Goal: Task Accomplishment & Management: Use online tool/utility

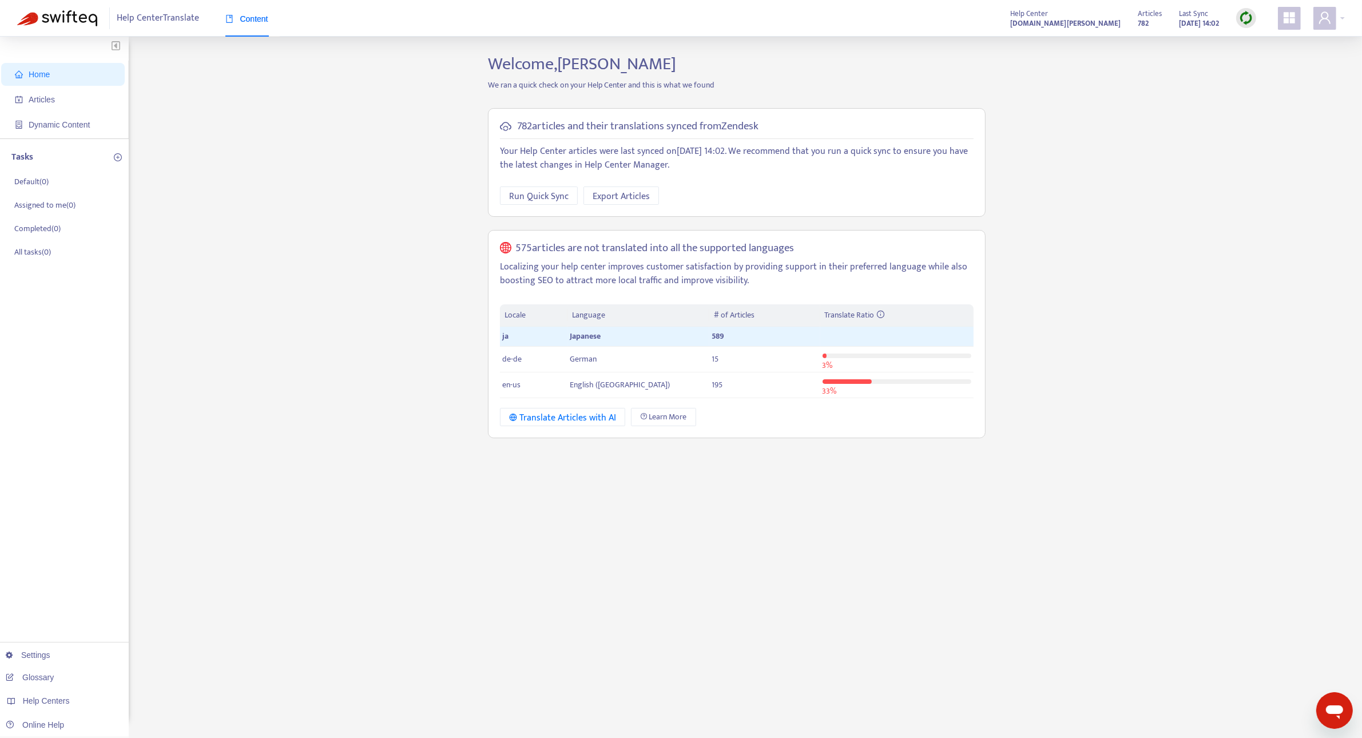
click at [779, 100] on div "782 articles and their translations synced from Zendesk Your Help Center articl…" at bounding box center [736, 274] width 515 height 348
click at [56, 89] on span "Articles" at bounding box center [65, 99] width 101 height 23
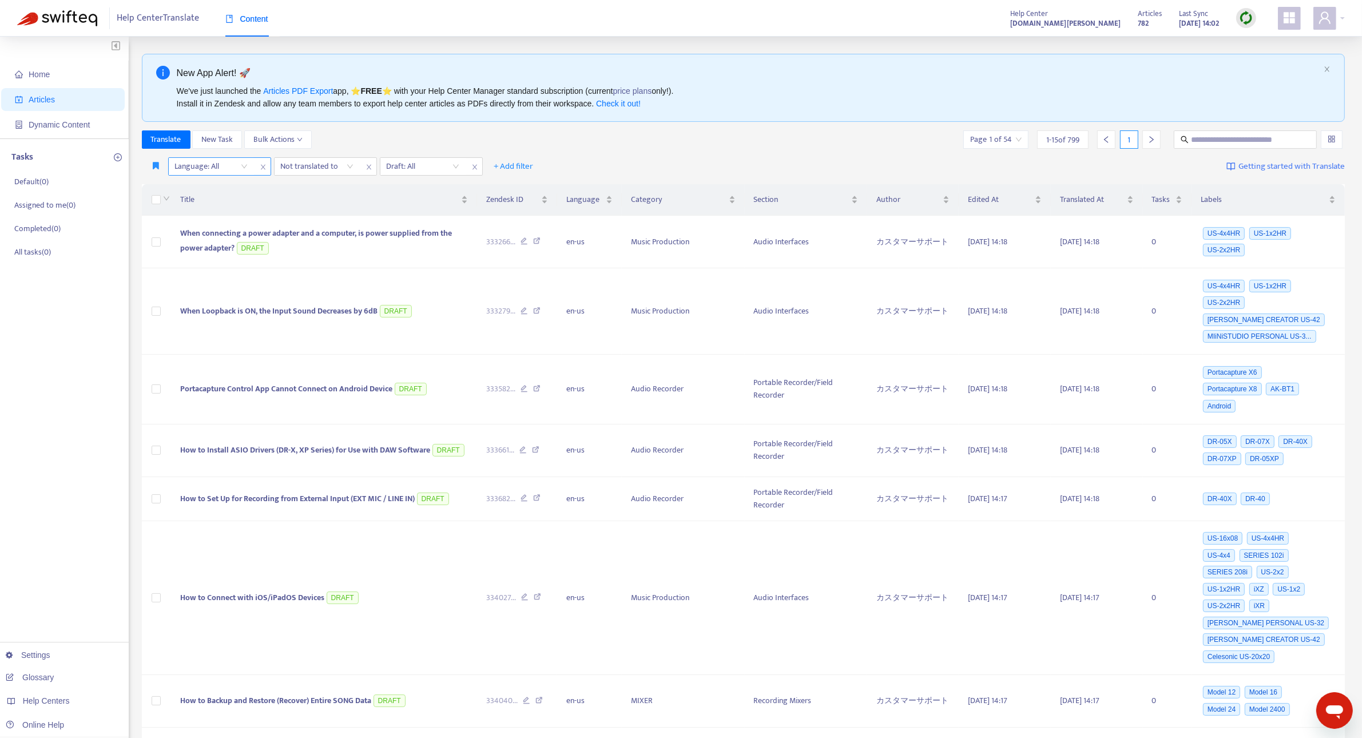
click at [241, 167] on div "Language: All" at bounding box center [211, 166] width 85 height 17
click at [218, 218] on div "ja" at bounding box center [277, 226] width 213 height 18
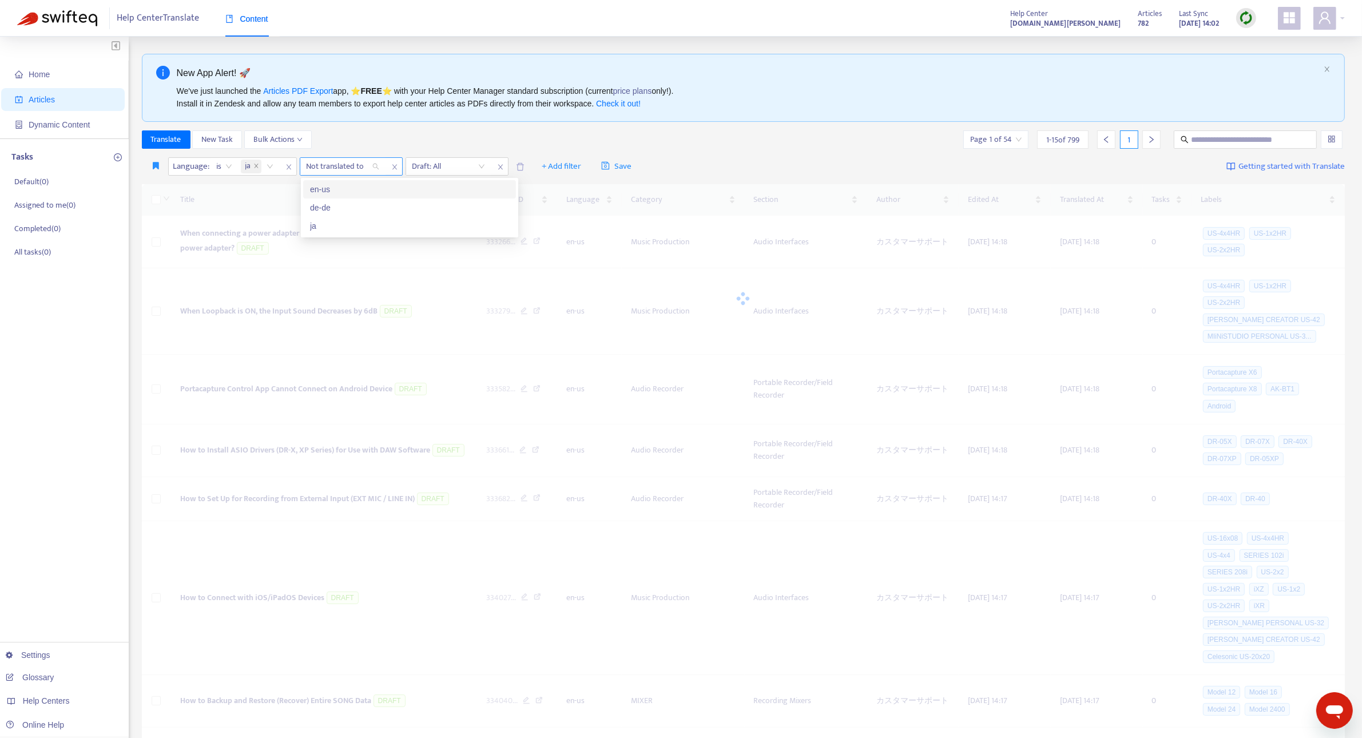
click at [379, 167] on div "Not translated to" at bounding box center [342, 166] width 85 height 17
click at [368, 187] on div "en-us" at bounding box center [409, 189] width 199 height 13
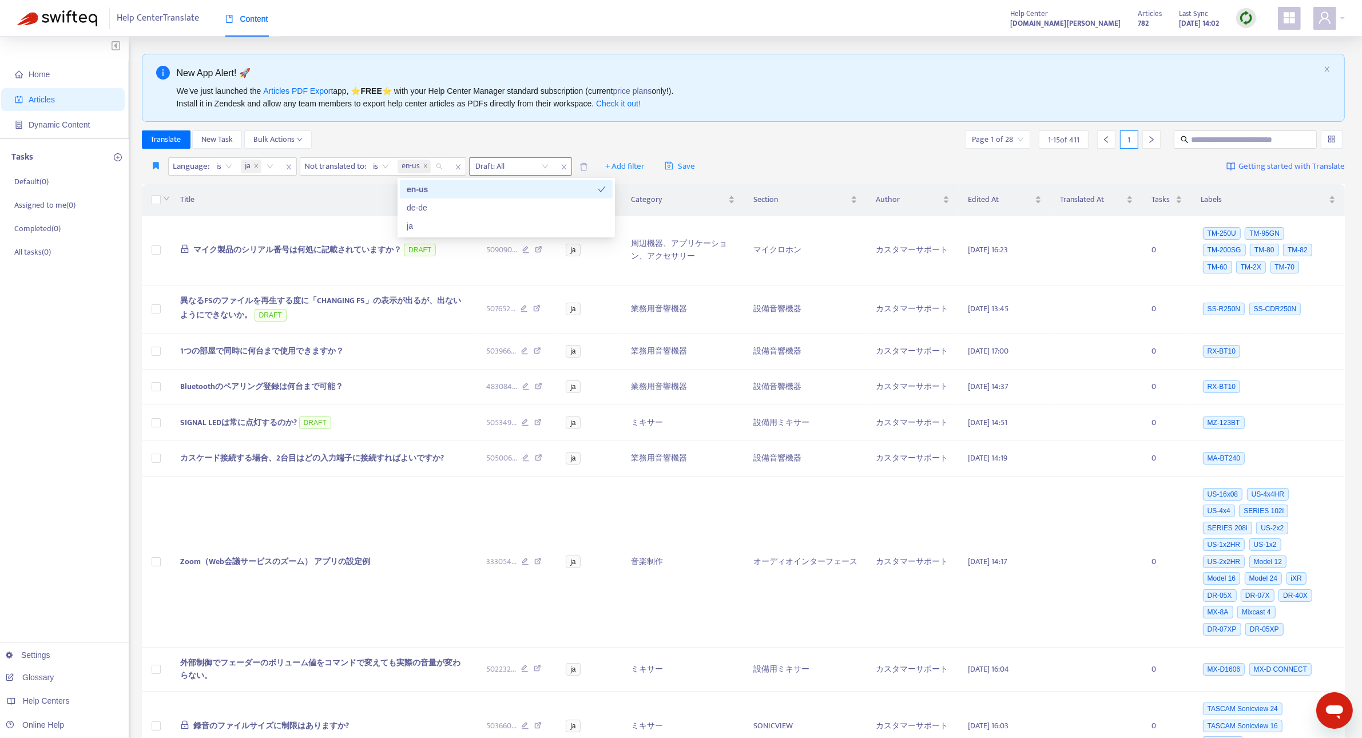
click at [542, 167] on input "search" at bounding box center [512, 166] width 73 height 17
click at [515, 224] on div "No" at bounding box center [580, 226] width 199 height 13
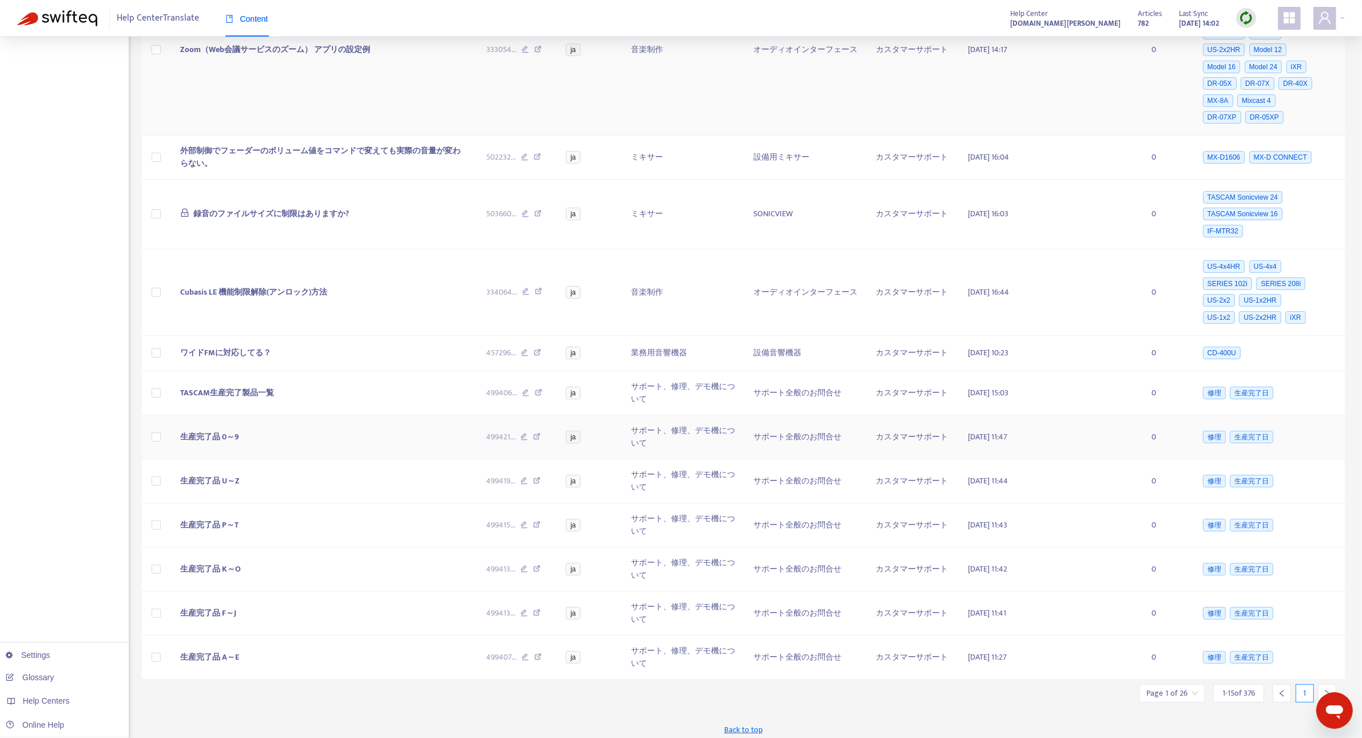
scroll to position [372, 0]
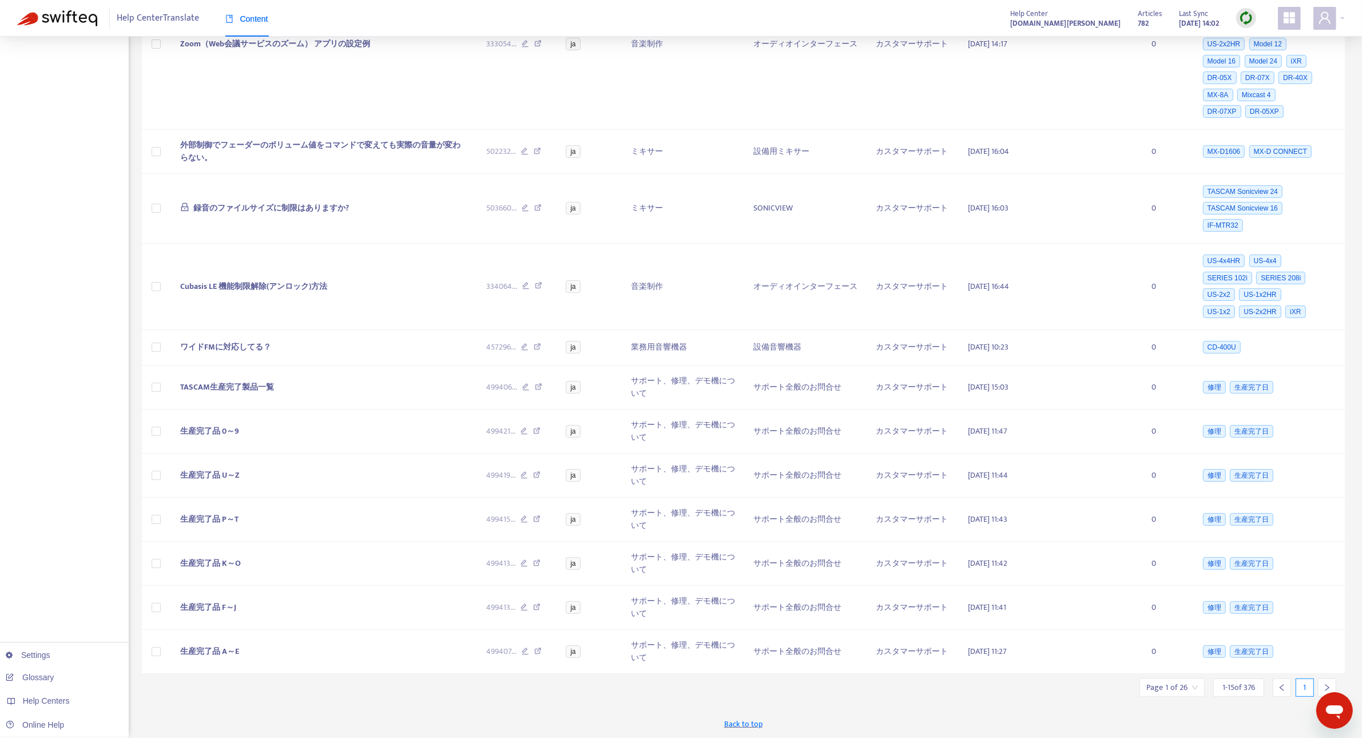
click at [1322, 683] on div at bounding box center [1327, 688] width 18 height 18
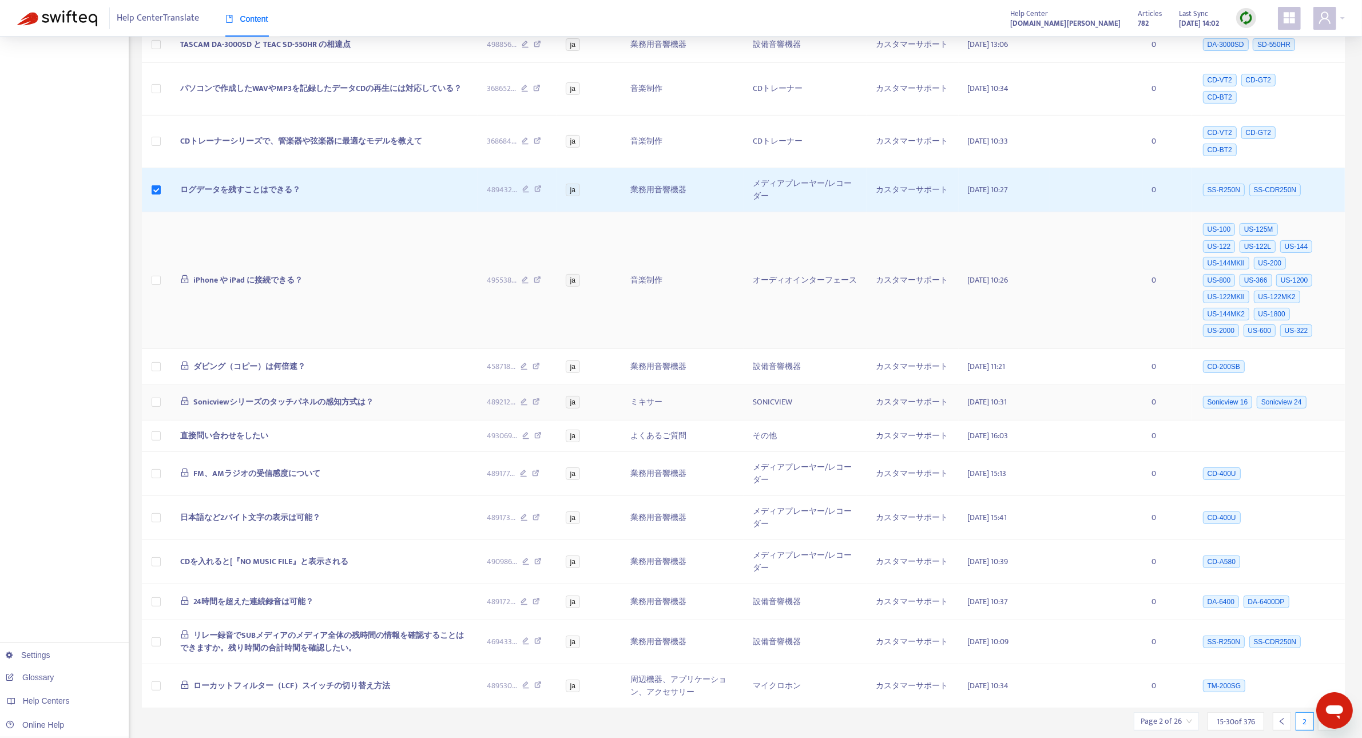
scroll to position [263, 0]
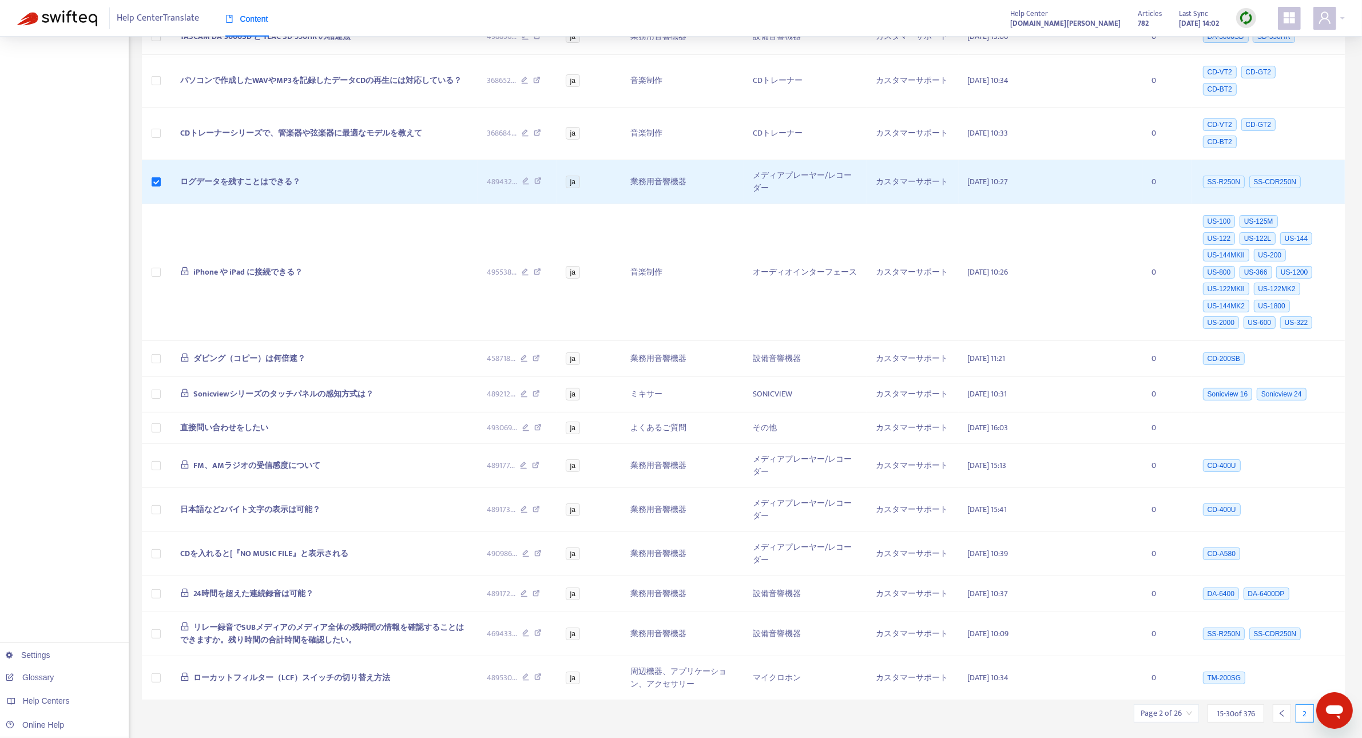
click at [1328, 710] on icon "right" at bounding box center [1328, 713] width 4 height 7
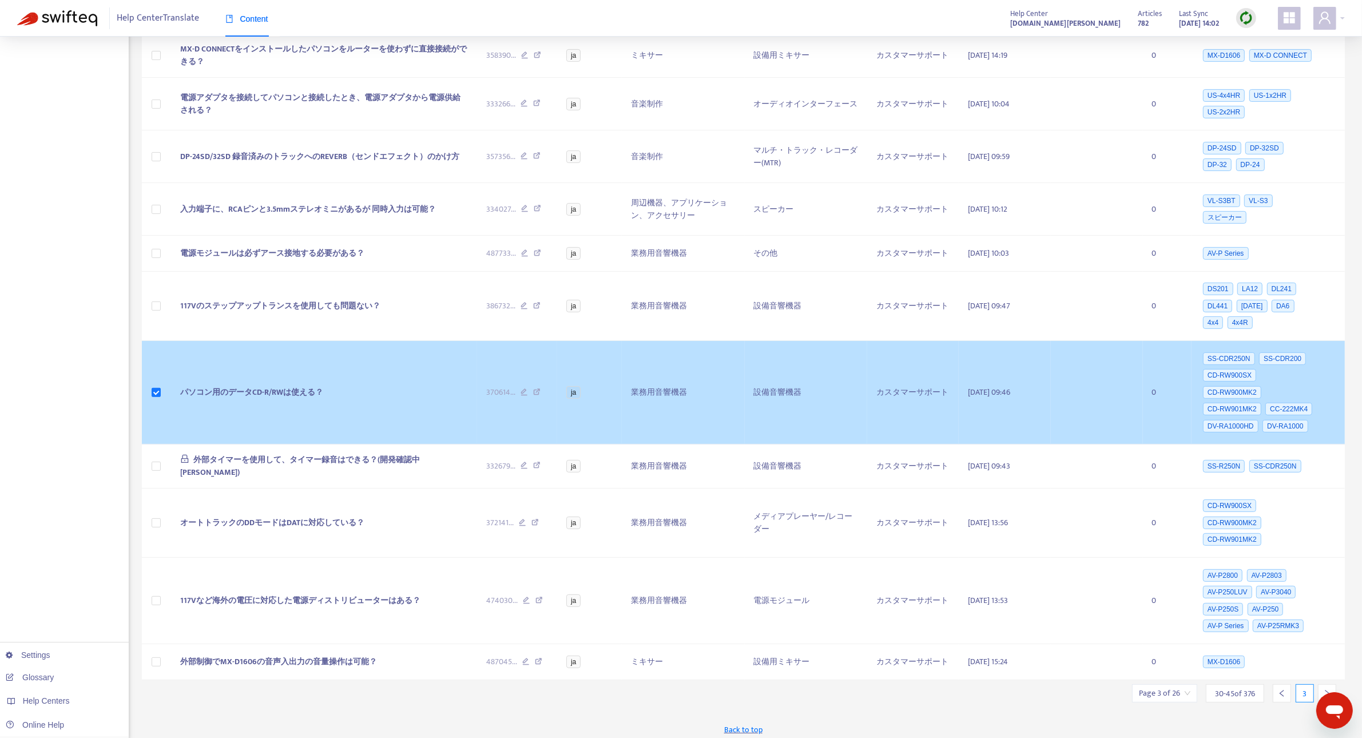
scroll to position [493, 0]
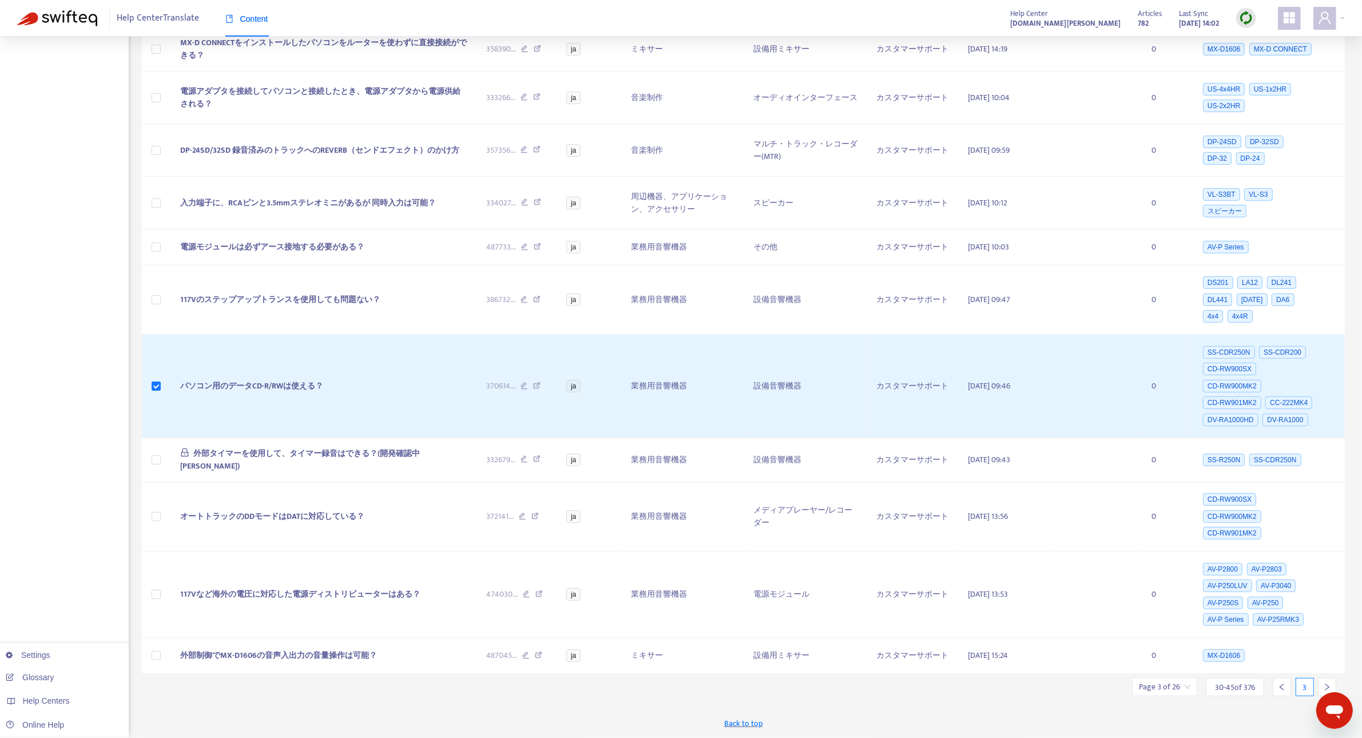
click at [1331, 690] on icon "right" at bounding box center [1327, 687] width 8 height 8
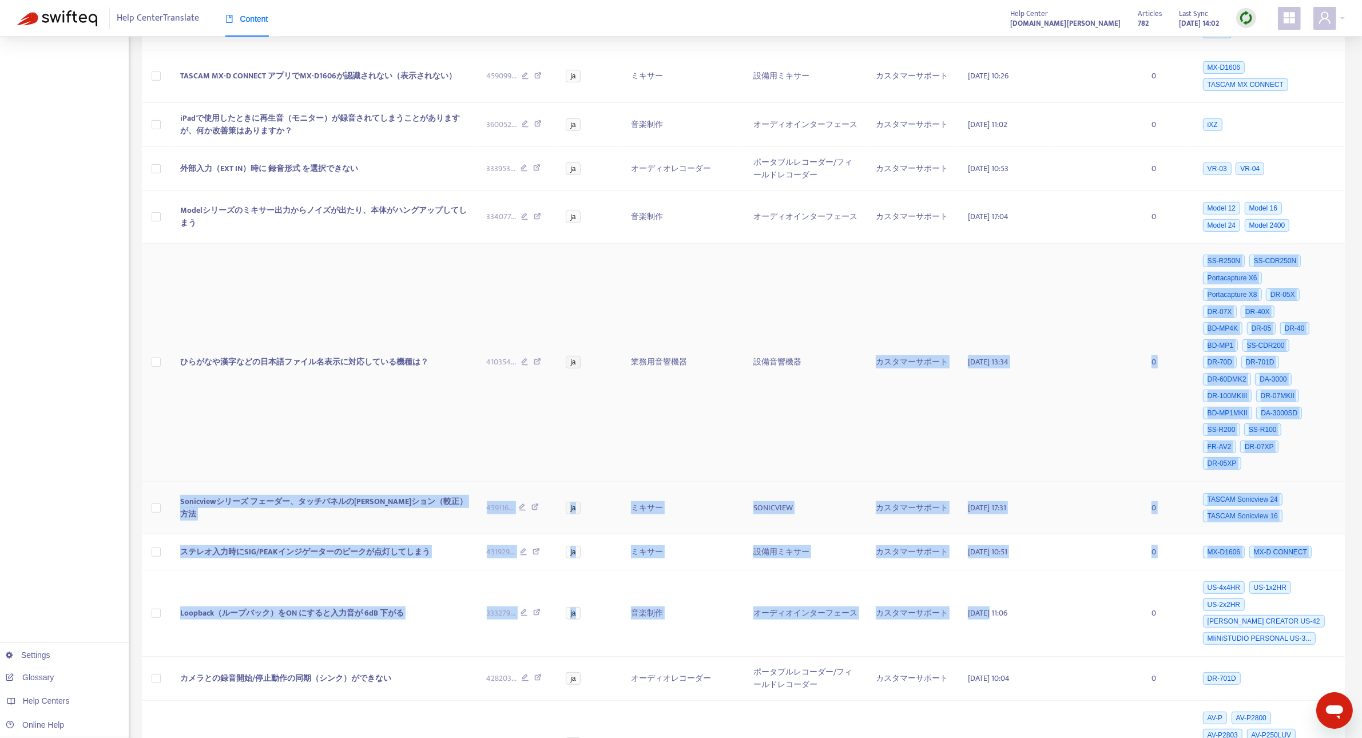
drag, startPoint x: 990, startPoint y: 622, endPoint x: 813, endPoint y: 407, distance: 278.4
click at [813, 407] on tbody "外部制御でパターンメモリーの切り替えは可能？ 482771 ... ja ミキサー 設備用ミキサー カスタマーサポート 2025-07-11 15:23 0 …" at bounding box center [744, 266] width 1204 height 1042
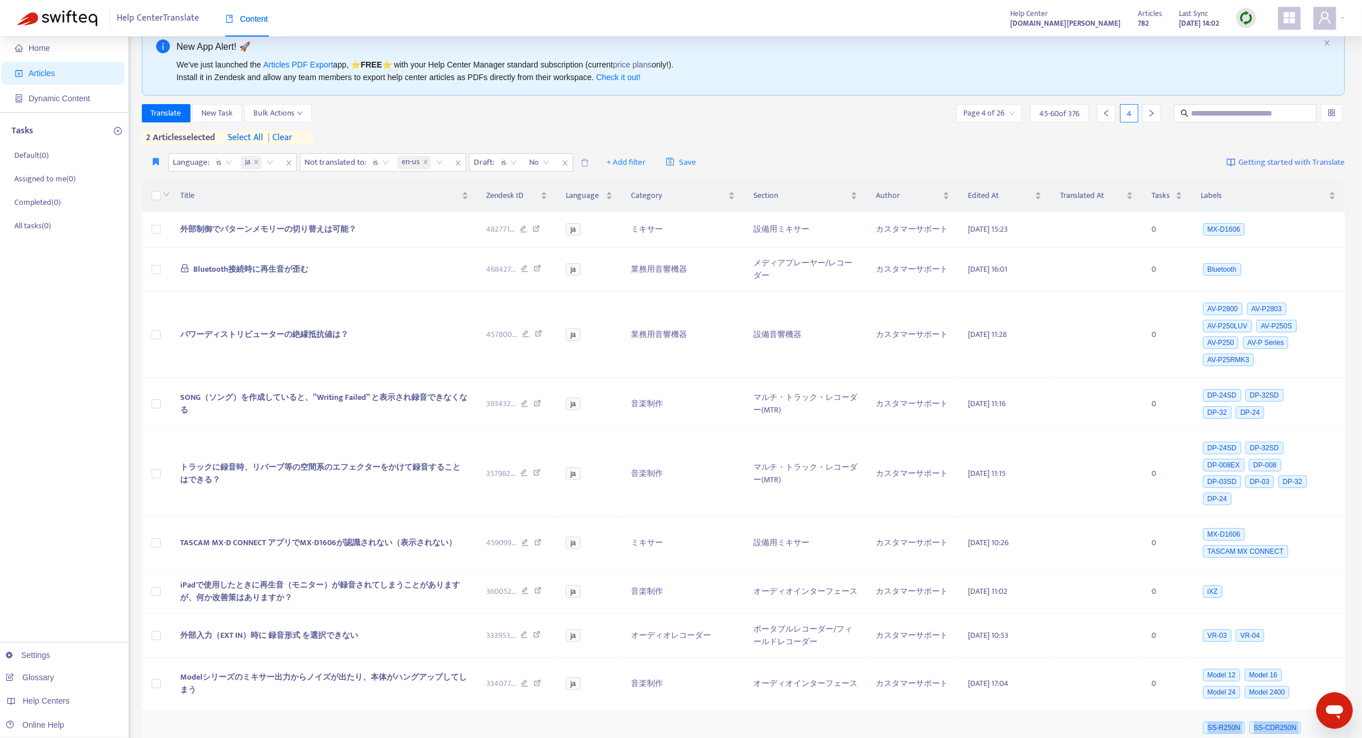
scroll to position [0, 0]
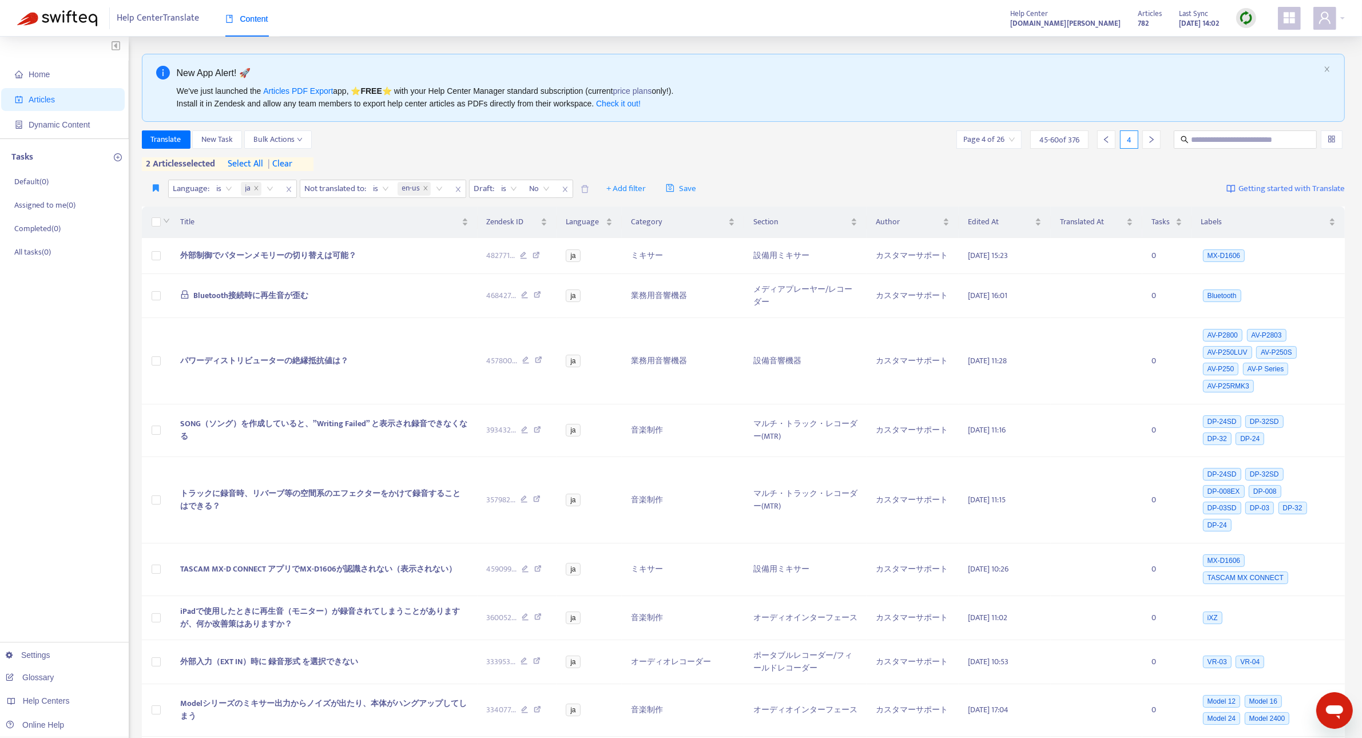
click at [788, 156] on div "Translate New Task Bulk Actions Page 4 of 26 45 - 60 of 376 4 2 articles select…" at bounding box center [744, 150] width 1204 height 41
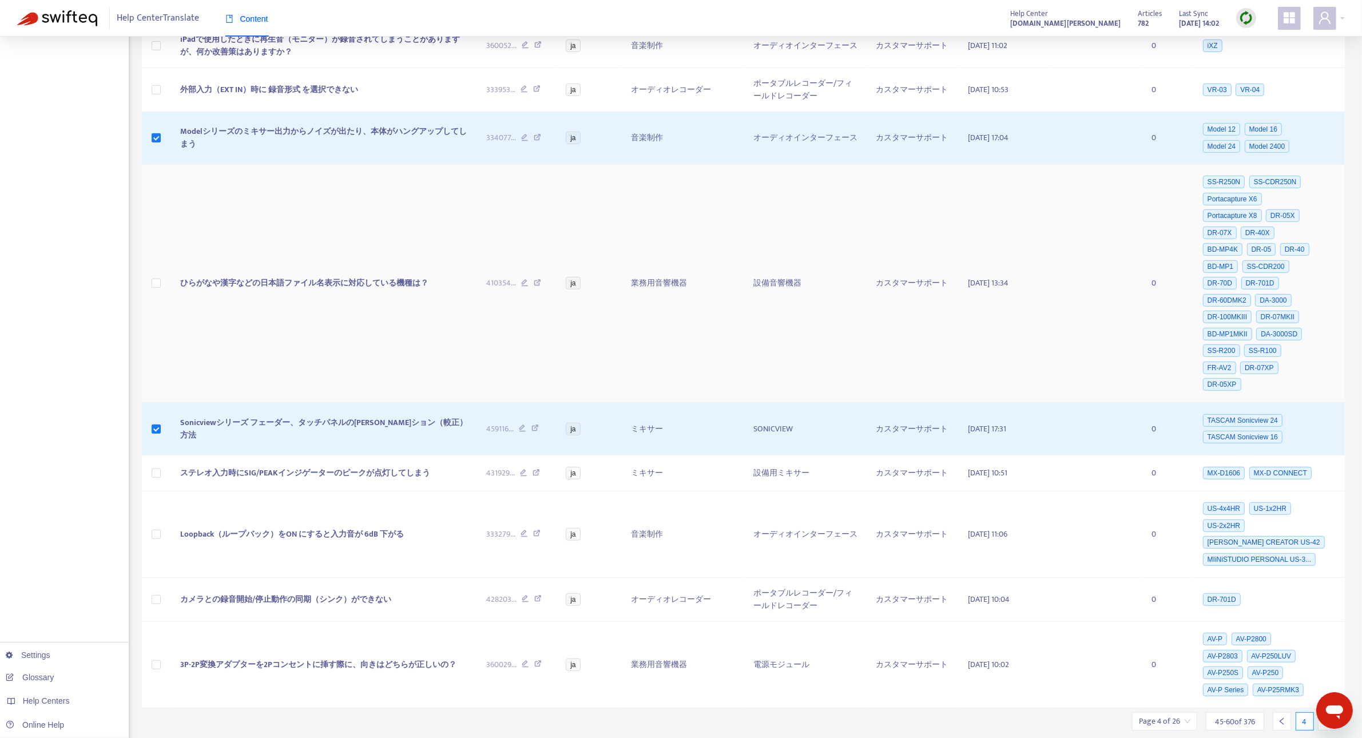
scroll to position [602, 0]
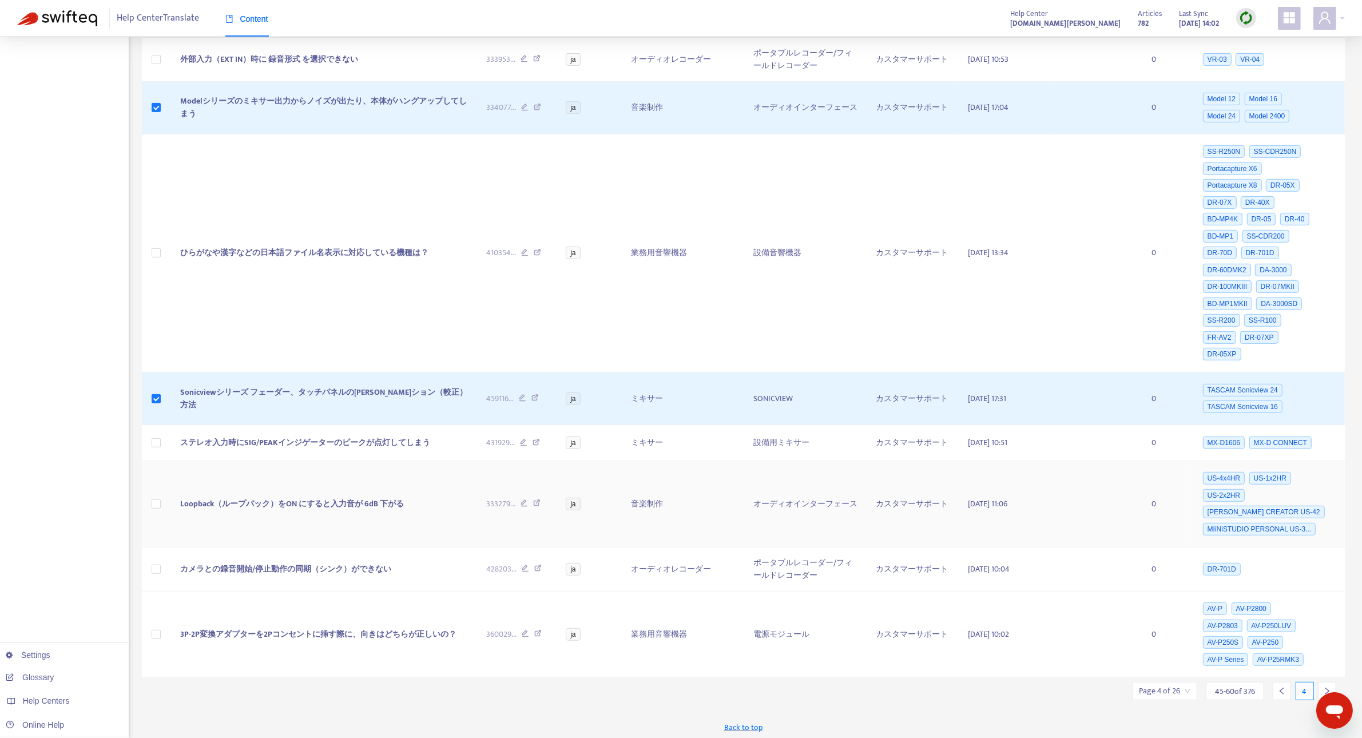
click at [371, 510] on td "Loopback（ループバック）をON にすると入力音が 6dB 下がる" at bounding box center [324, 504] width 307 height 86
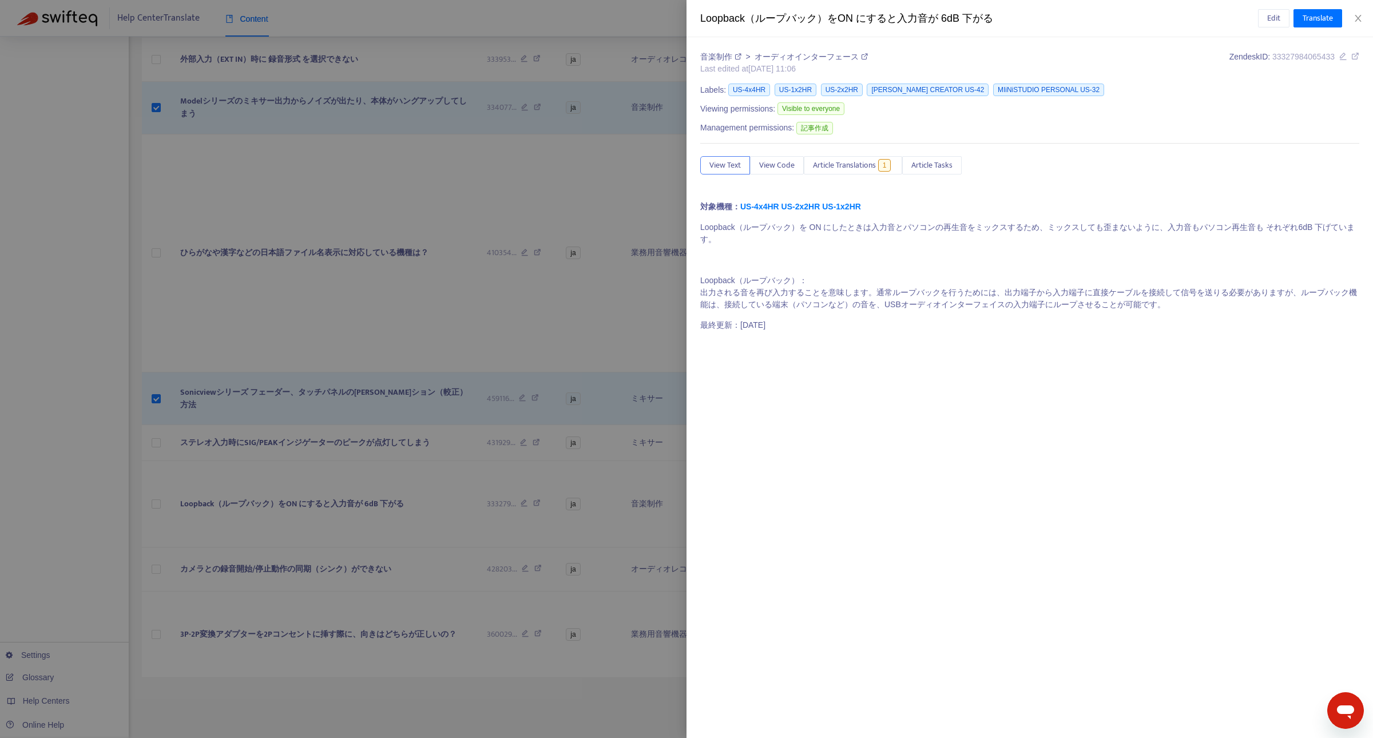
click at [470, 327] on div at bounding box center [686, 369] width 1373 height 738
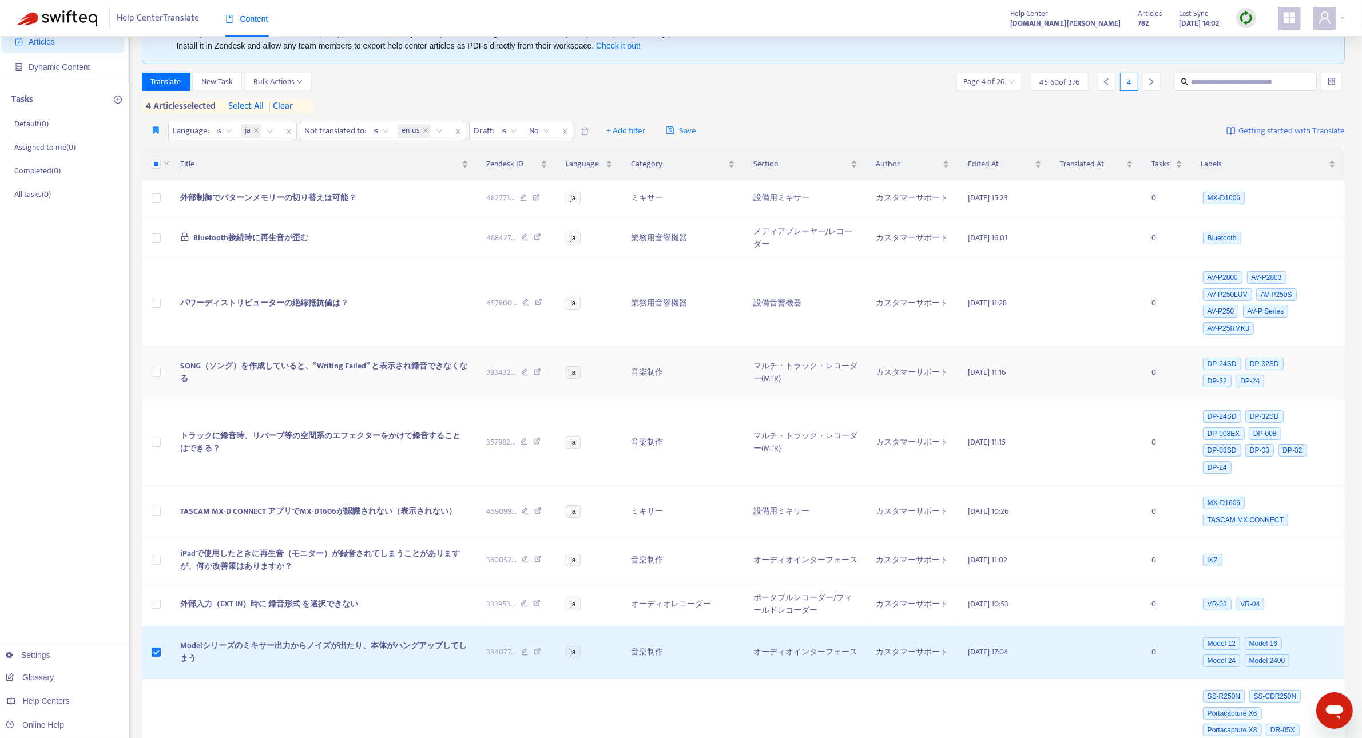
scroll to position [0, 0]
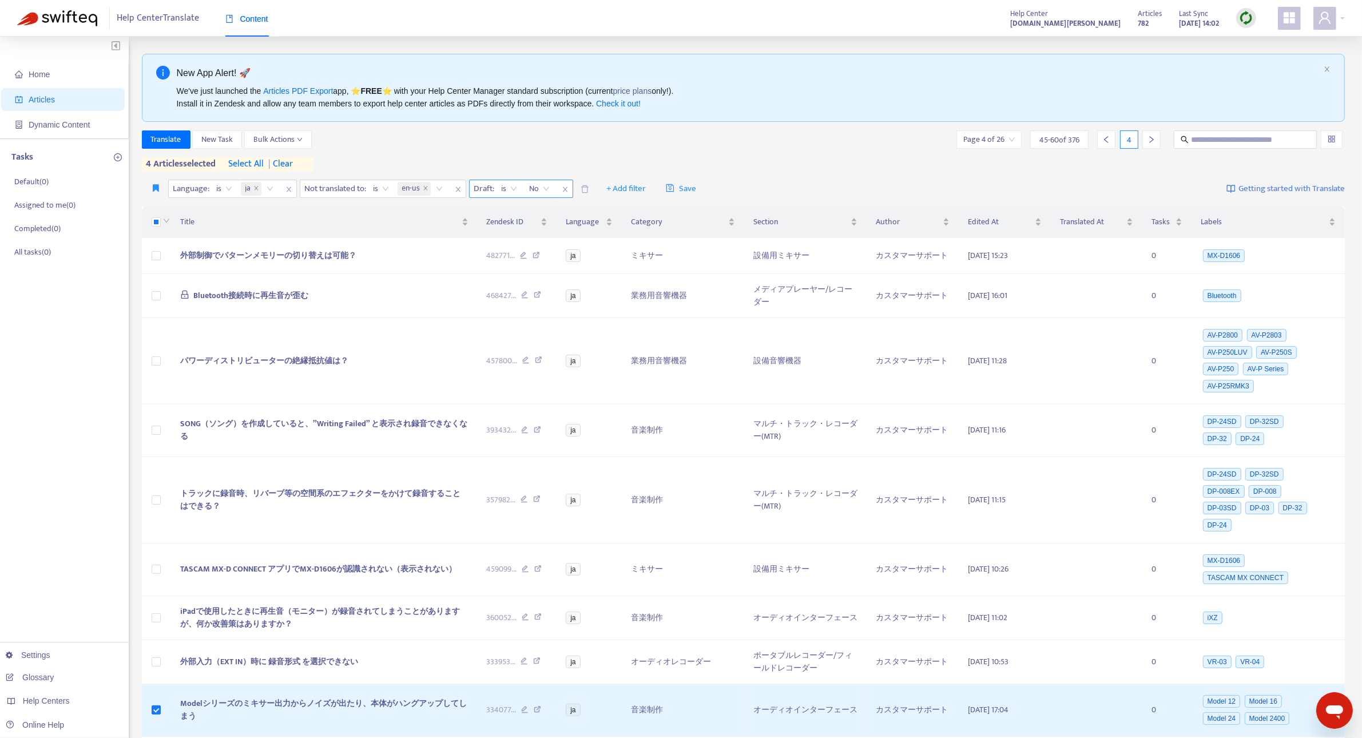
click at [565, 187] on icon "close" at bounding box center [565, 189] width 7 height 7
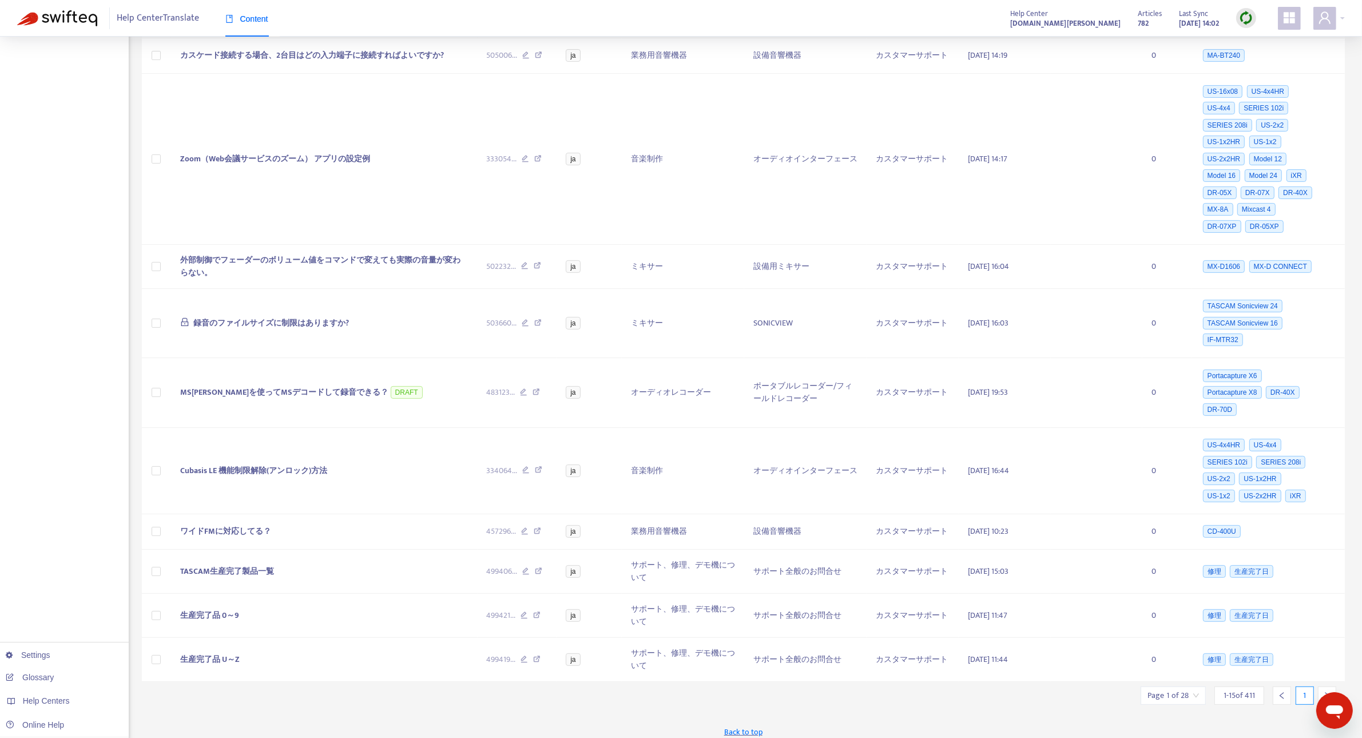
scroll to position [444, 0]
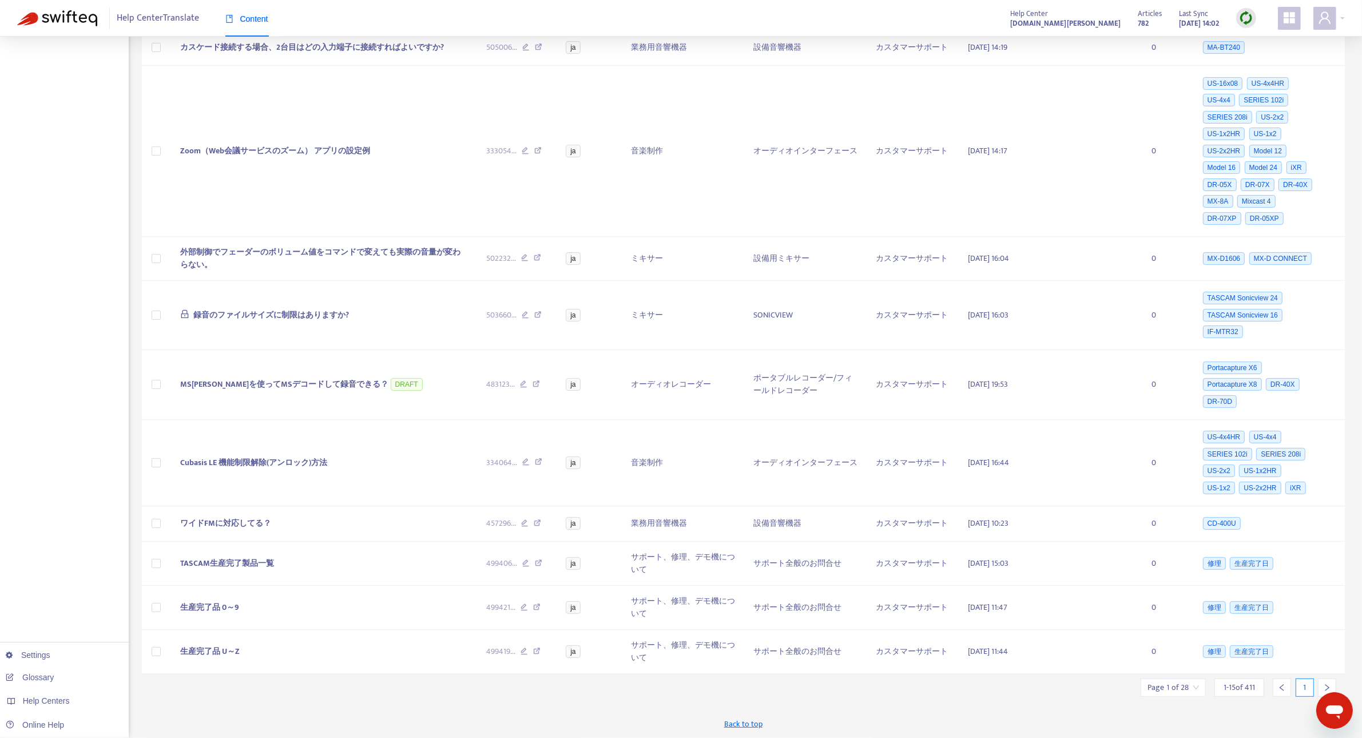
click at [1334, 683] on div at bounding box center [1327, 688] width 18 height 18
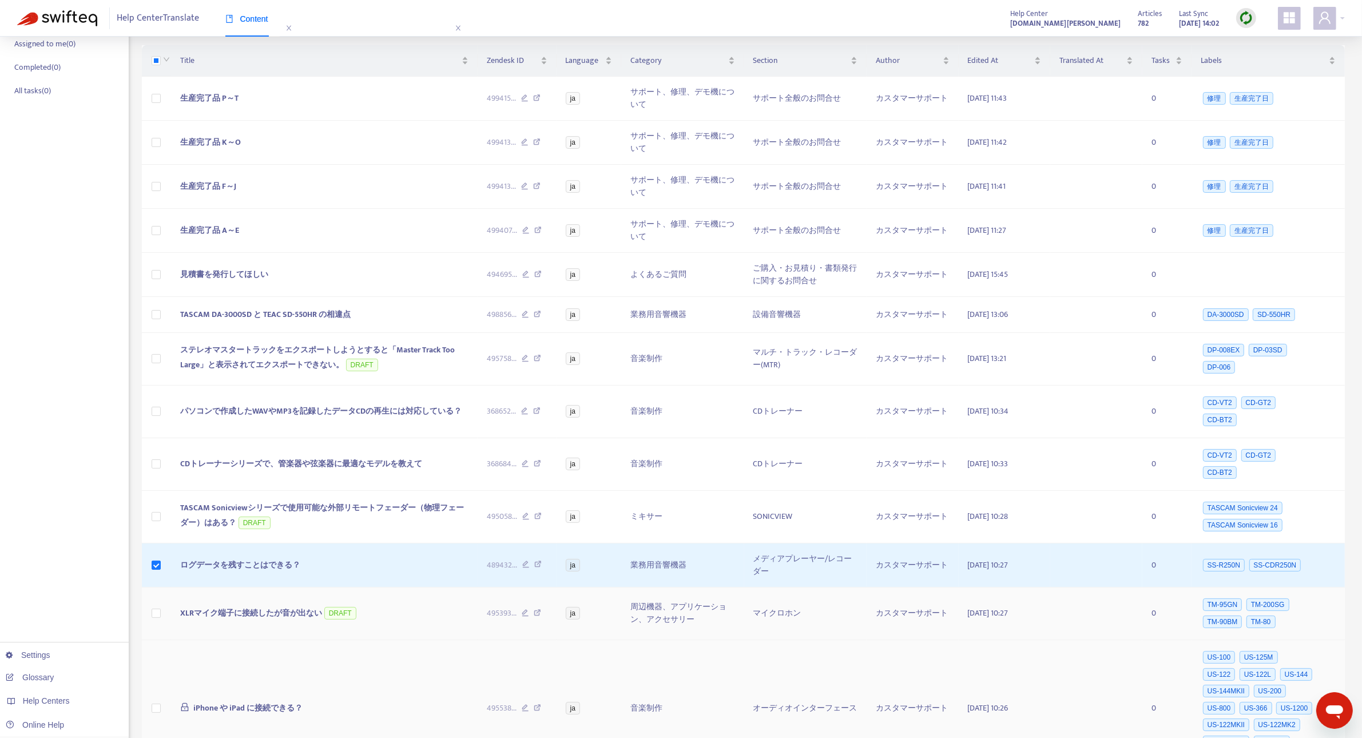
scroll to position [310, 0]
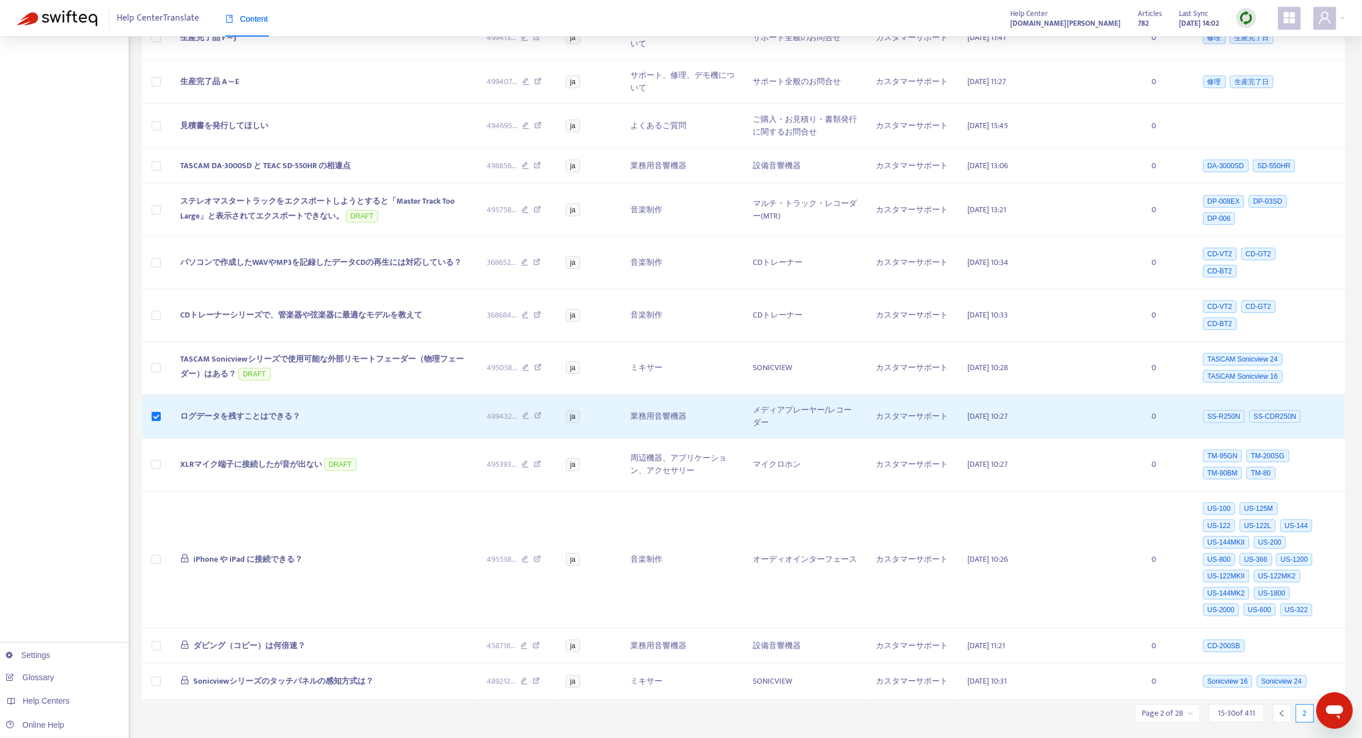
click at [1325, 704] on div at bounding box center [1327, 713] width 18 height 18
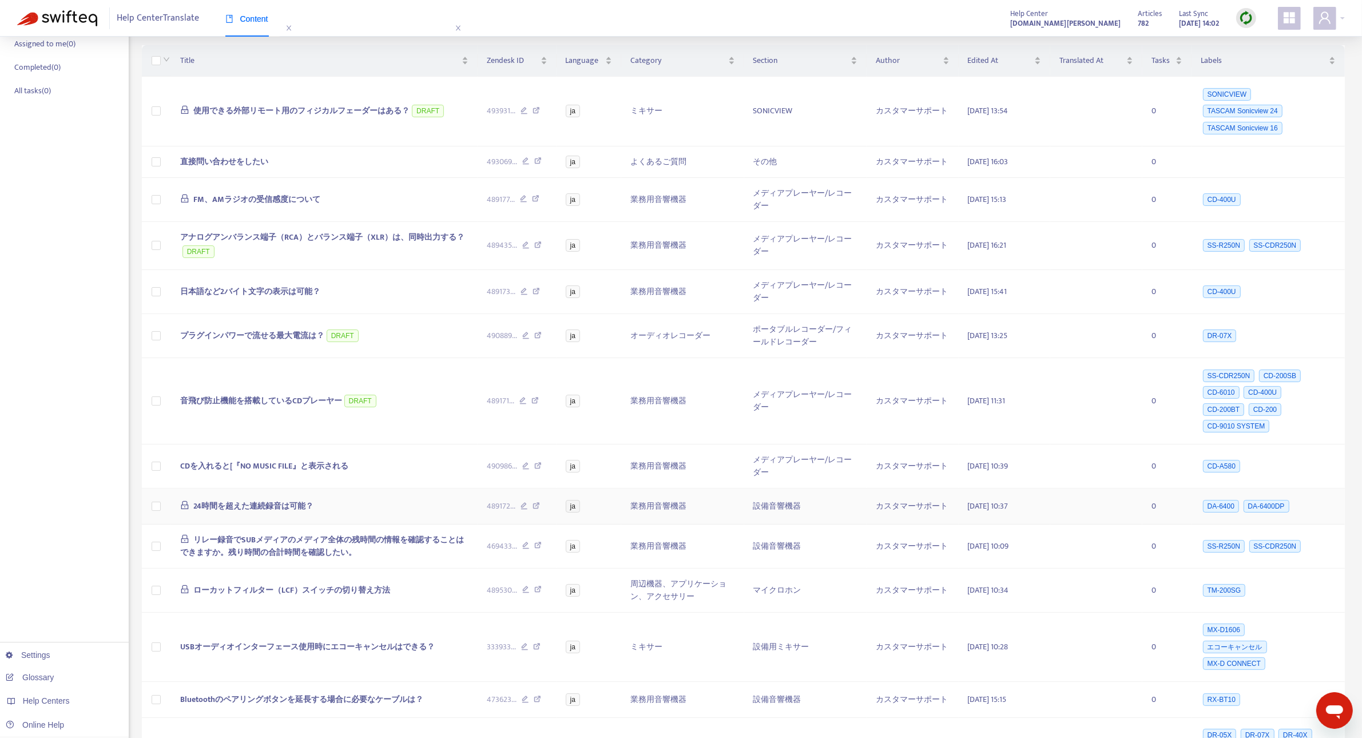
scroll to position [162, 0]
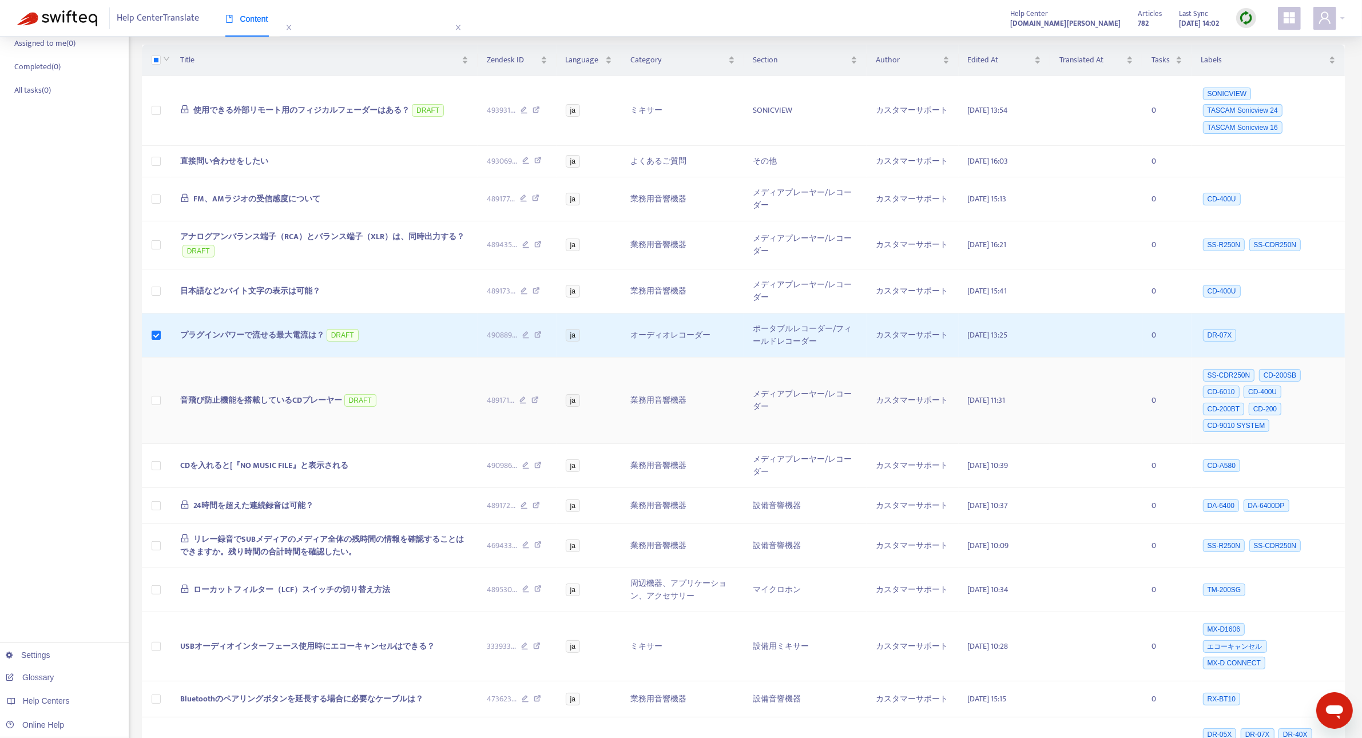
click at [242, 402] on span "音飛び防止機能を搭載しているCDプレーヤー" at bounding box center [261, 400] width 162 height 13
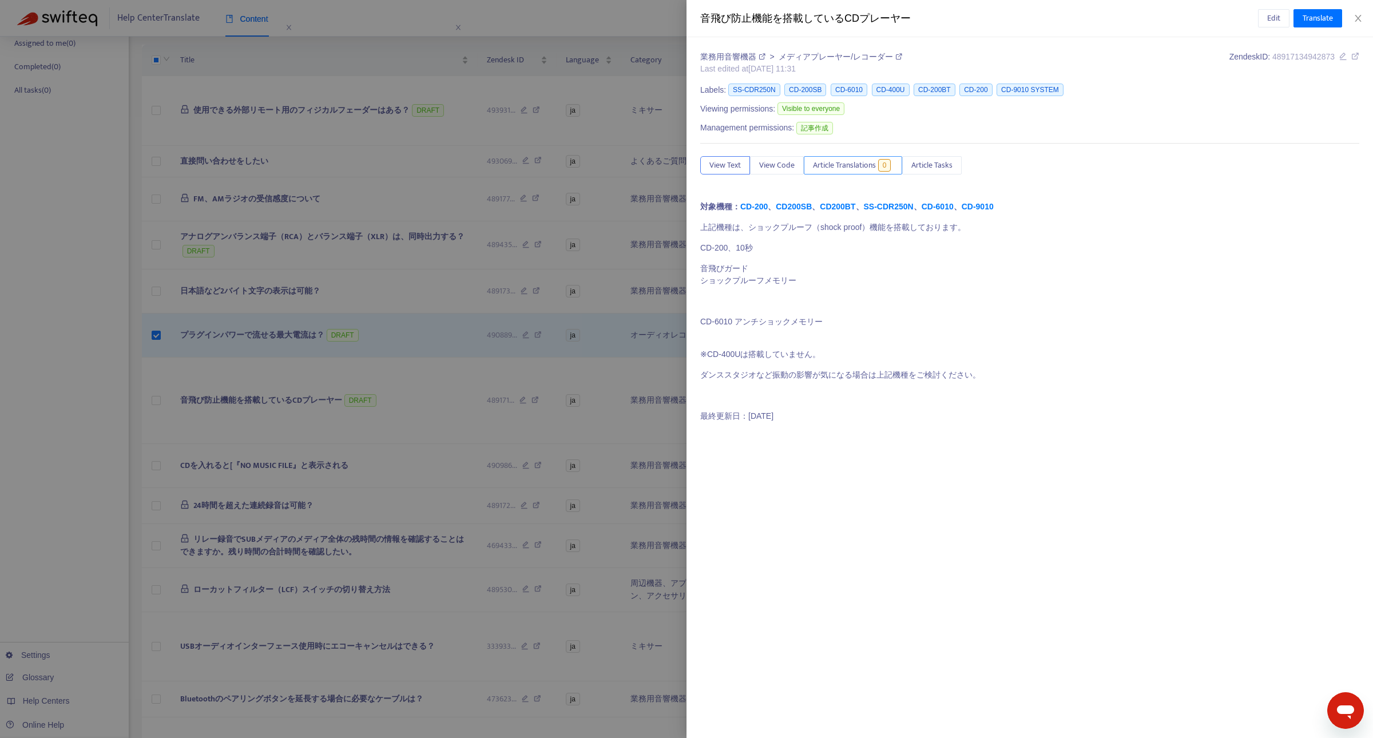
click at [867, 166] on span "Article Translations" at bounding box center [844, 165] width 63 height 13
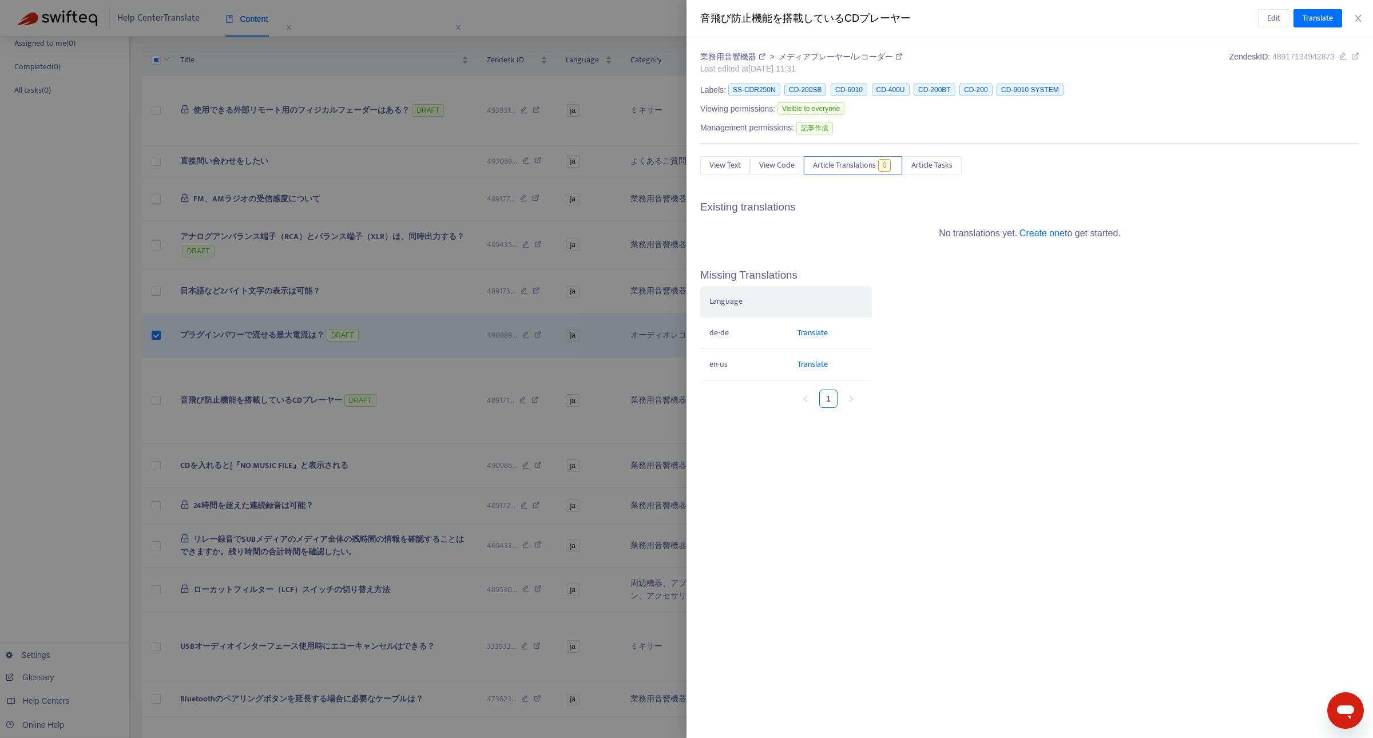
click at [651, 206] on div at bounding box center [686, 369] width 1373 height 738
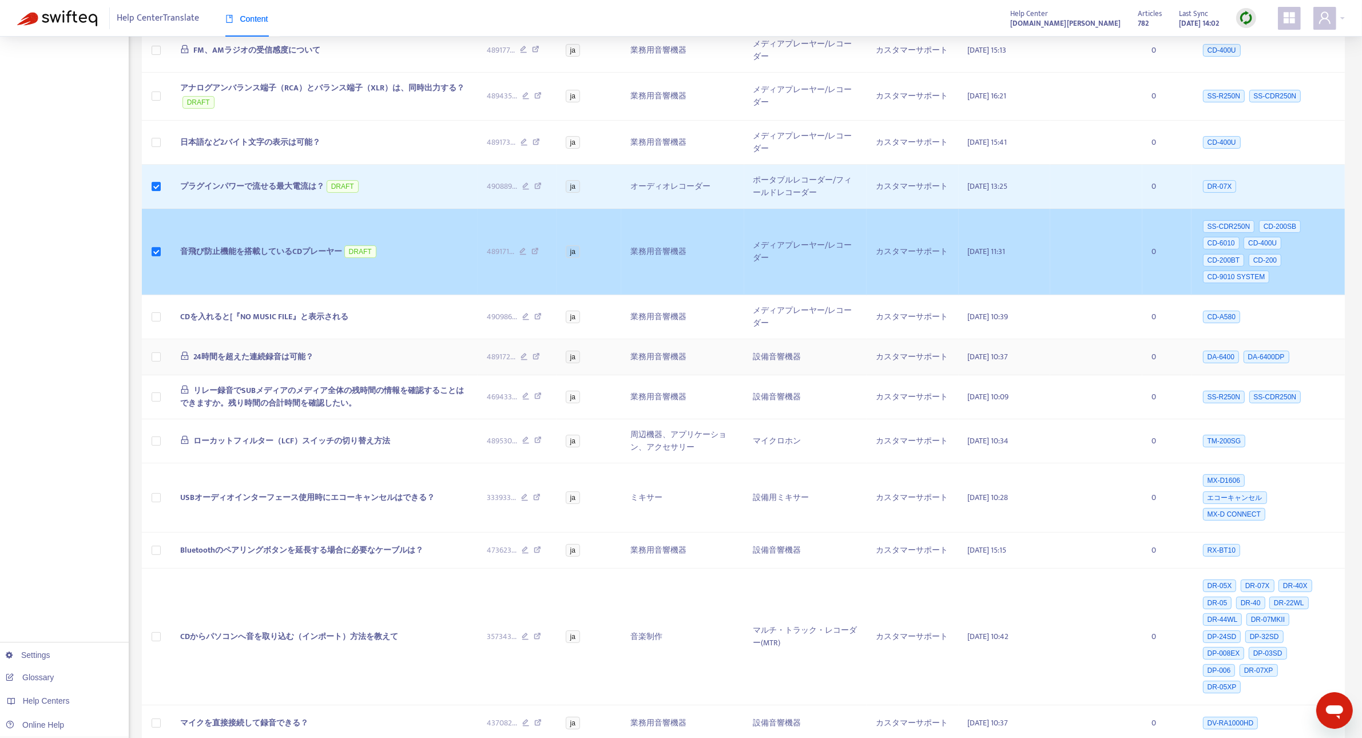
scroll to position [387, 0]
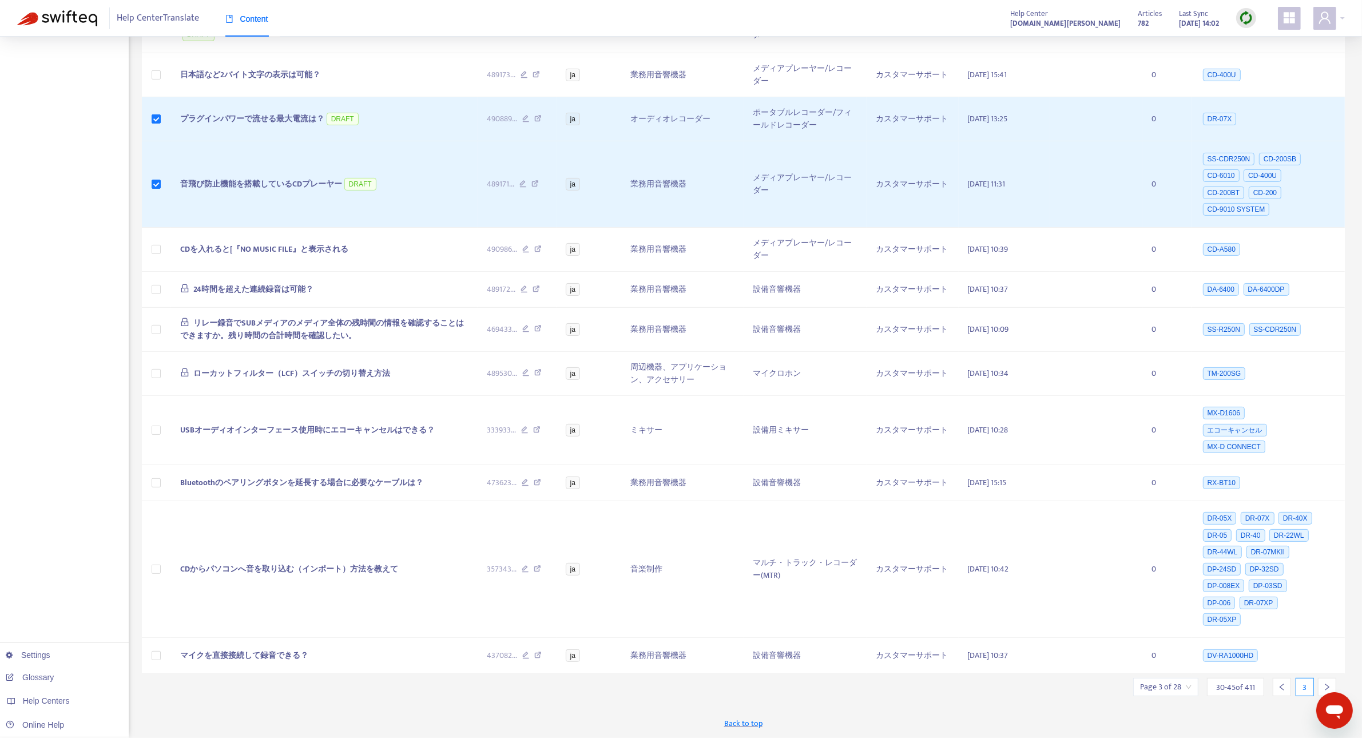
click at [1326, 685] on icon "right" at bounding box center [1327, 687] width 8 height 8
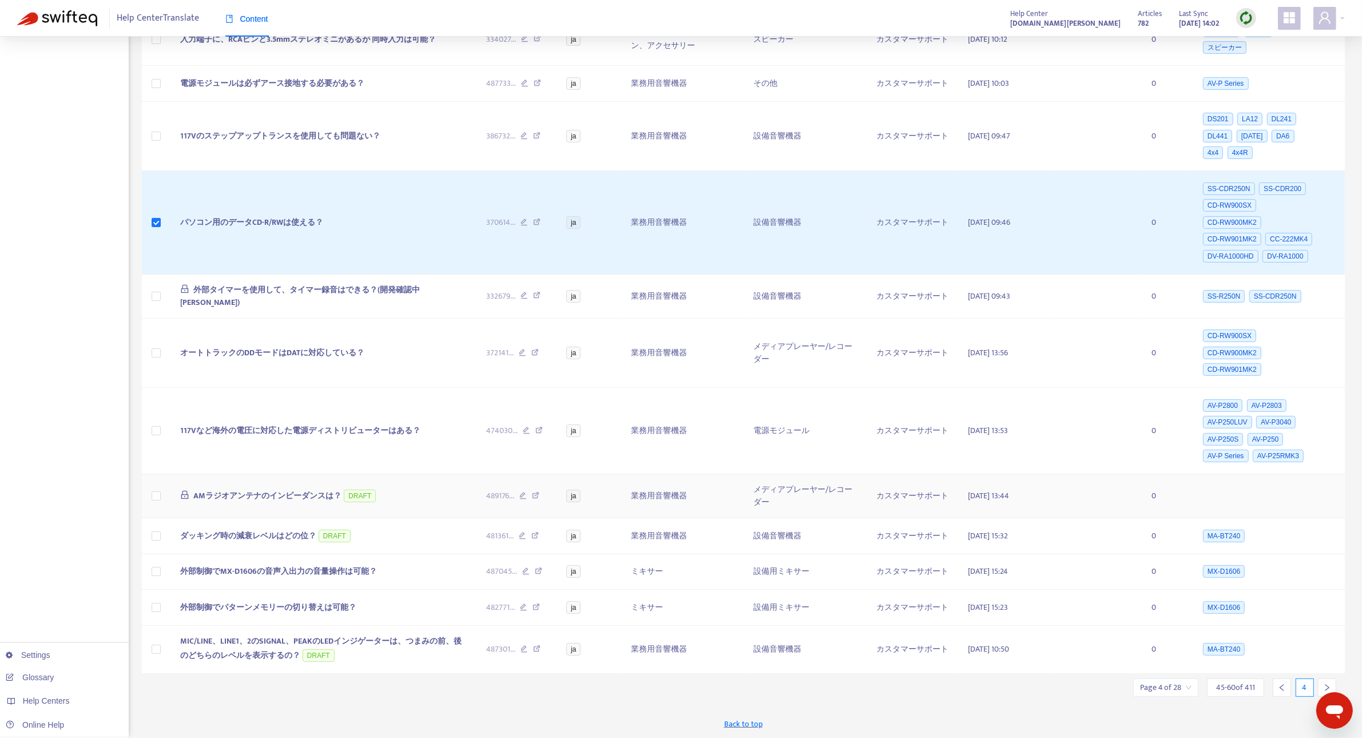
scroll to position [376, 0]
click at [1325, 684] on icon "right" at bounding box center [1327, 688] width 8 height 8
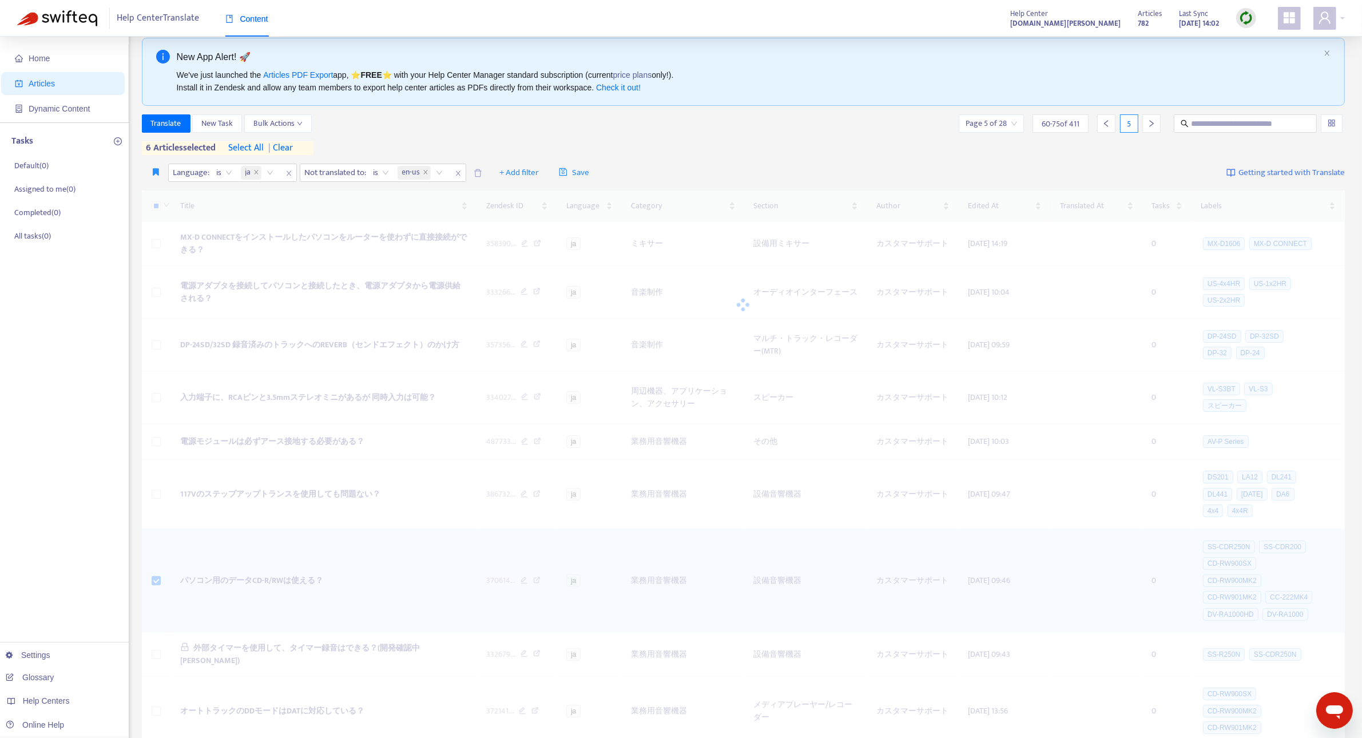
scroll to position [0, 0]
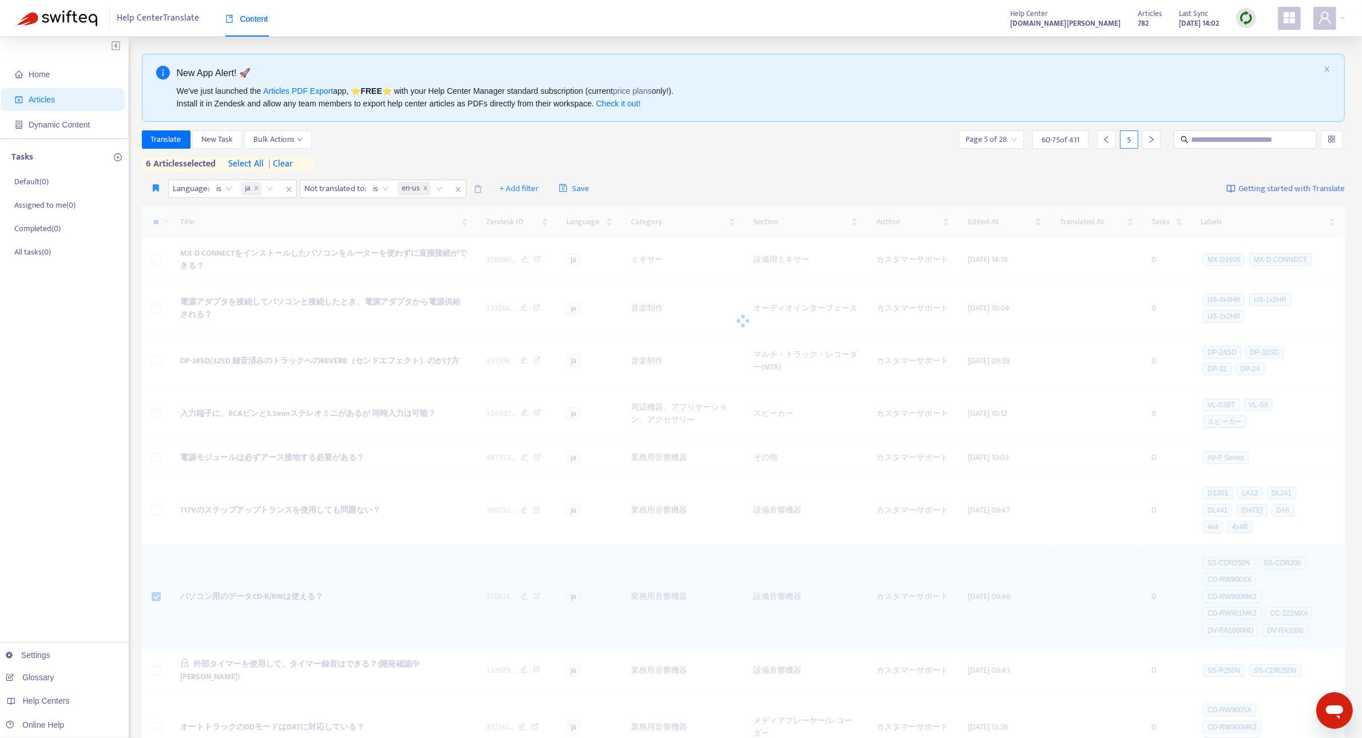
click at [835, 401] on div at bounding box center [744, 321] width 1204 height 229
drag, startPoint x: 835, startPoint y: 401, endPoint x: 840, endPoint y: 152, distance: 248.4
click at [816, 350] on div at bounding box center [744, 321] width 1204 height 229
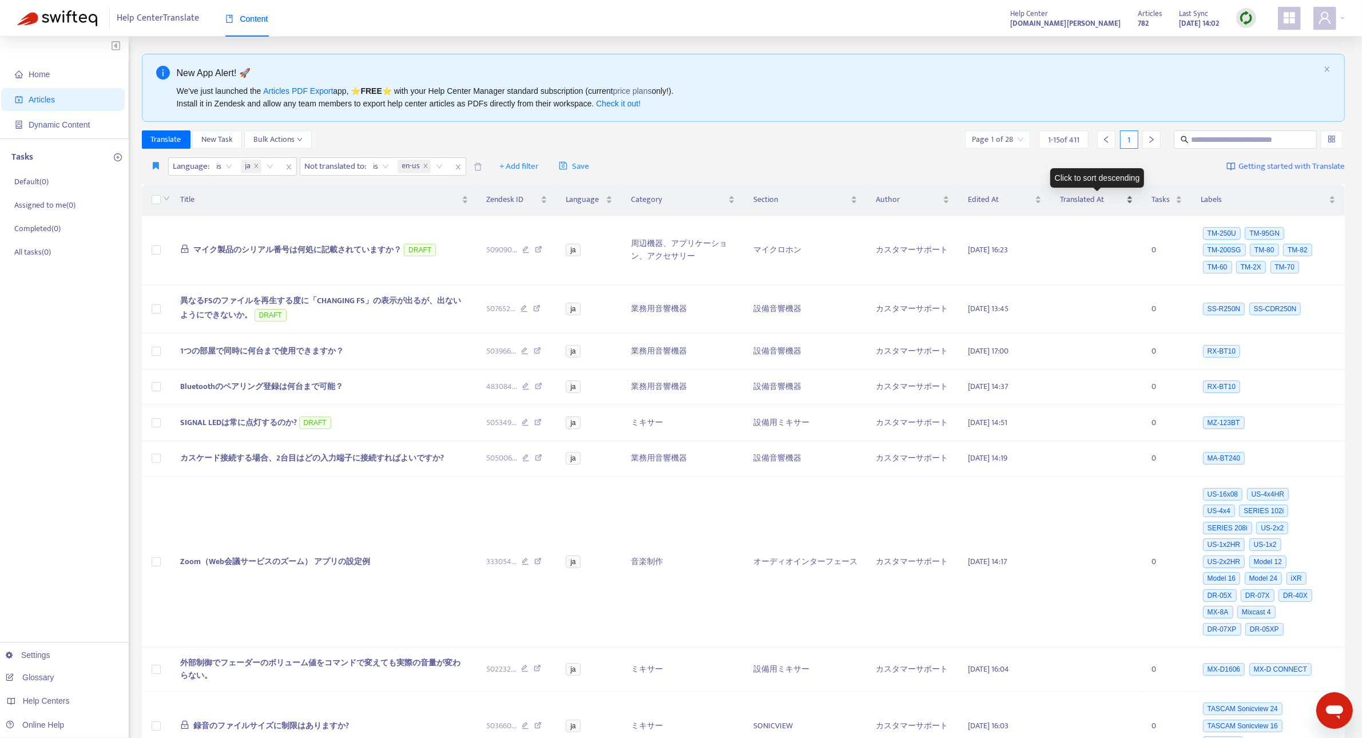
click at [1092, 193] on div "Translated At" at bounding box center [1097, 199] width 74 height 13
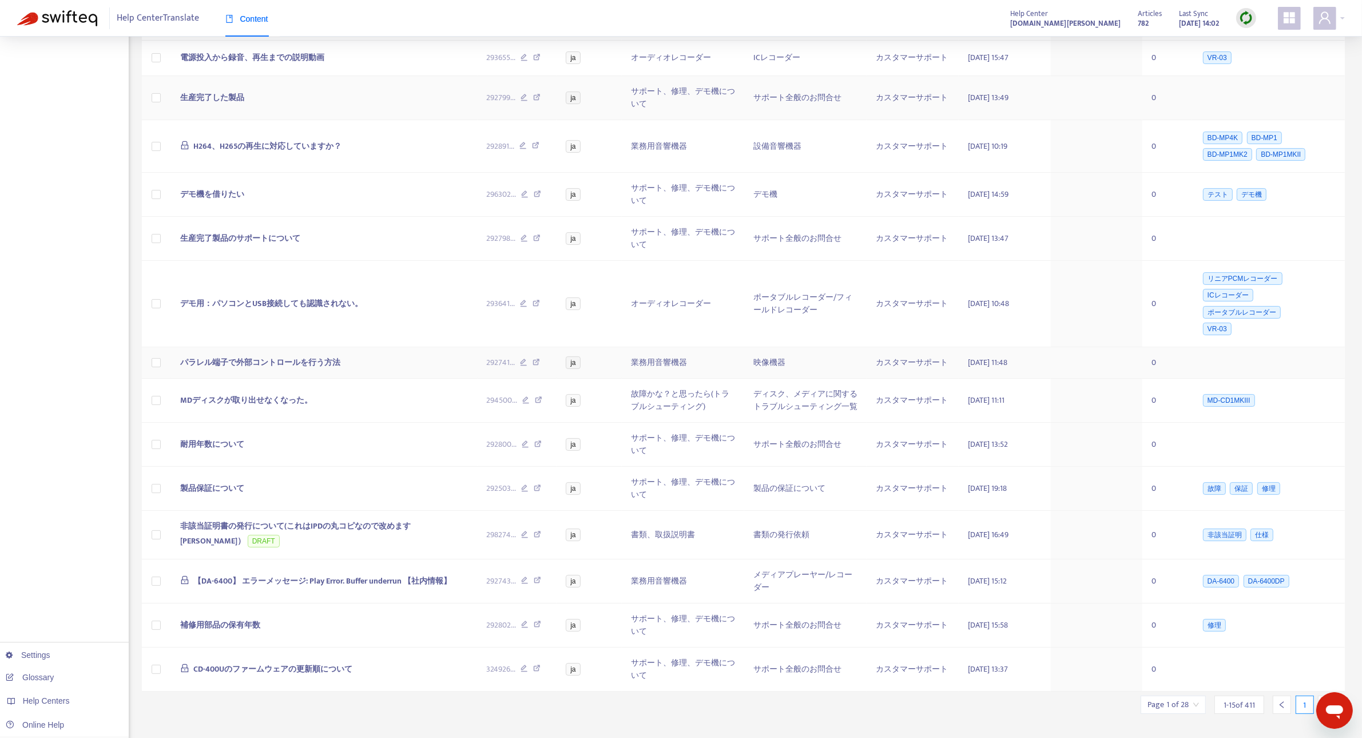
scroll to position [256, 0]
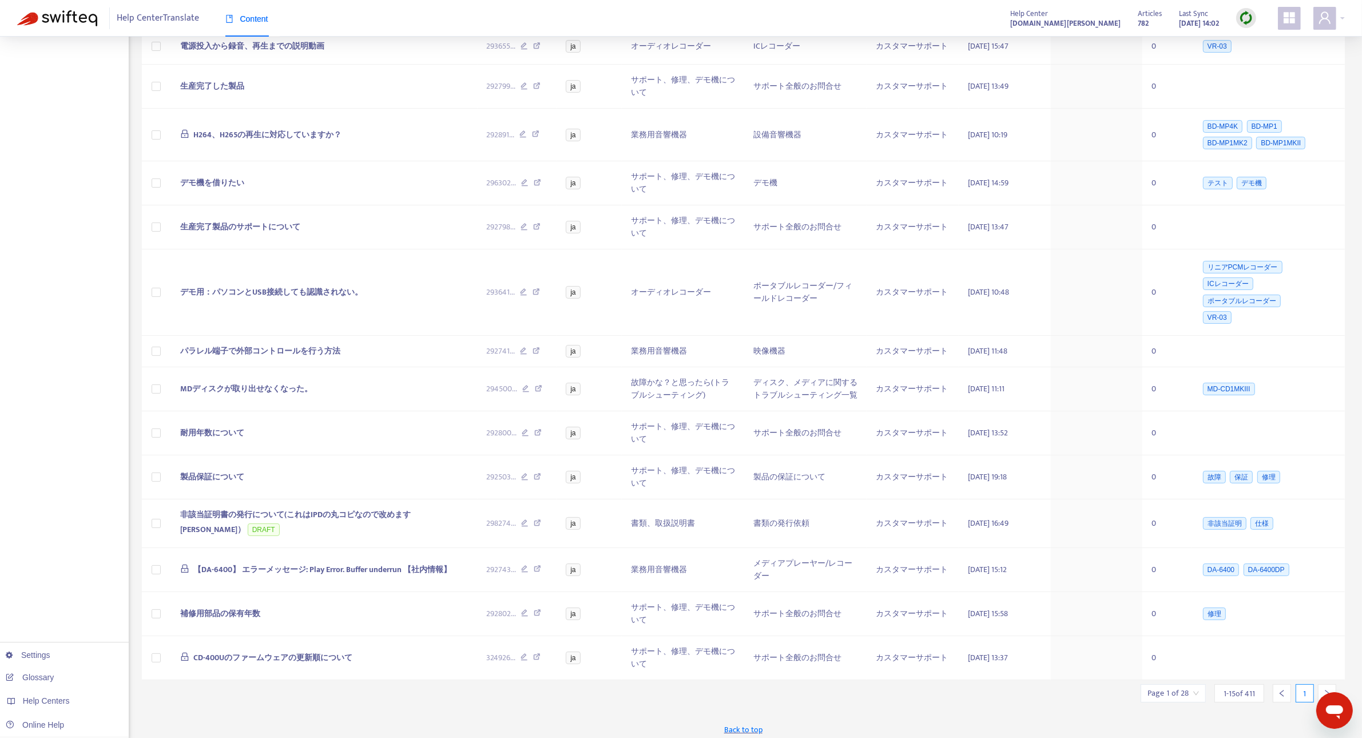
click at [1328, 684] on div at bounding box center [1327, 693] width 18 height 18
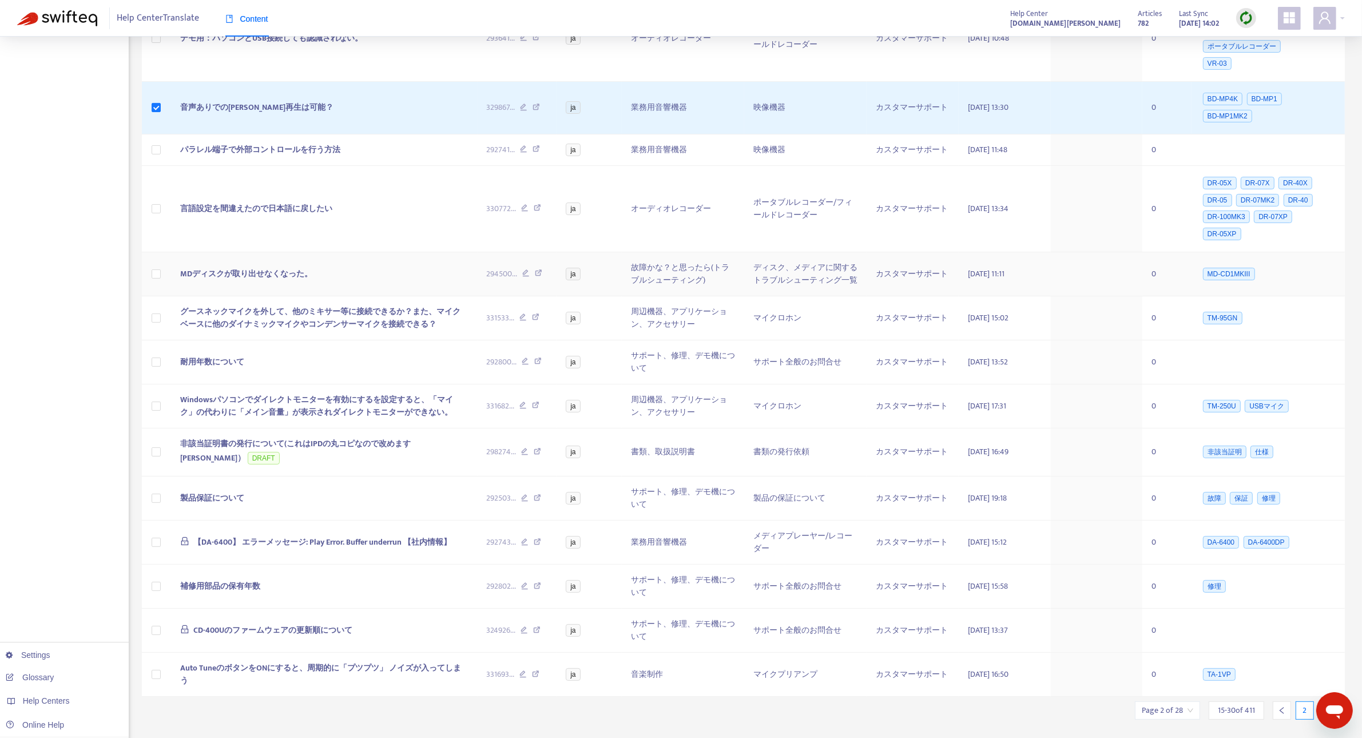
scroll to position [288, 0]
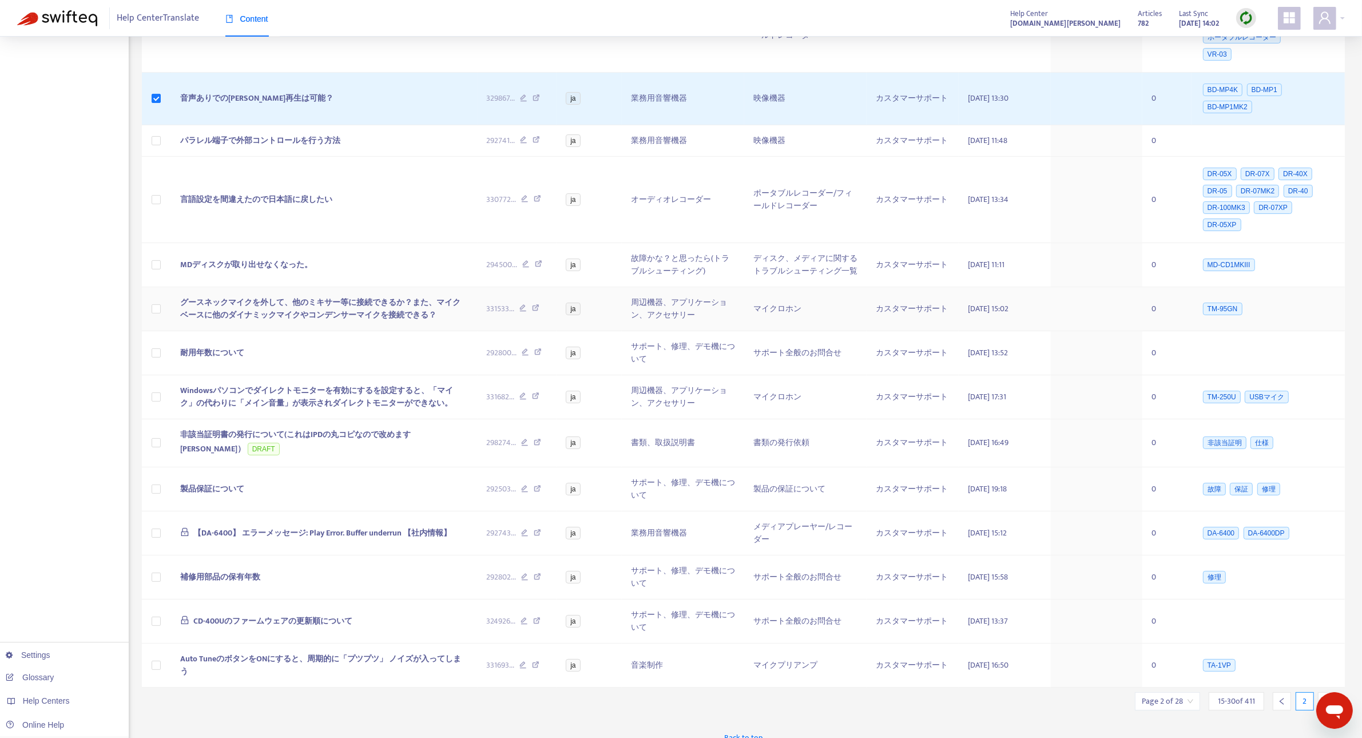
click at [157, 305] on td at bounding box center [156, 309] width 29 height 44
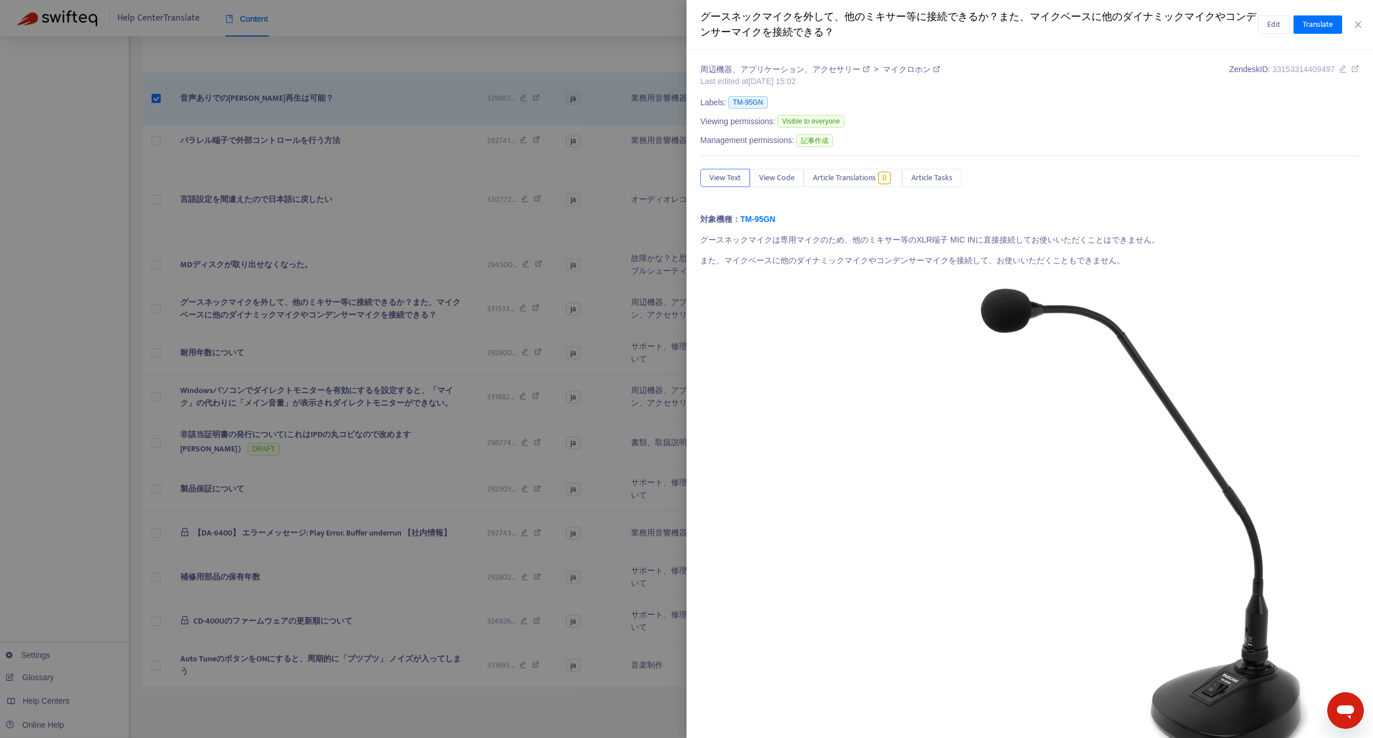
click at [149, 310] on div at bounding box center [686, 369] width 1373 height 738
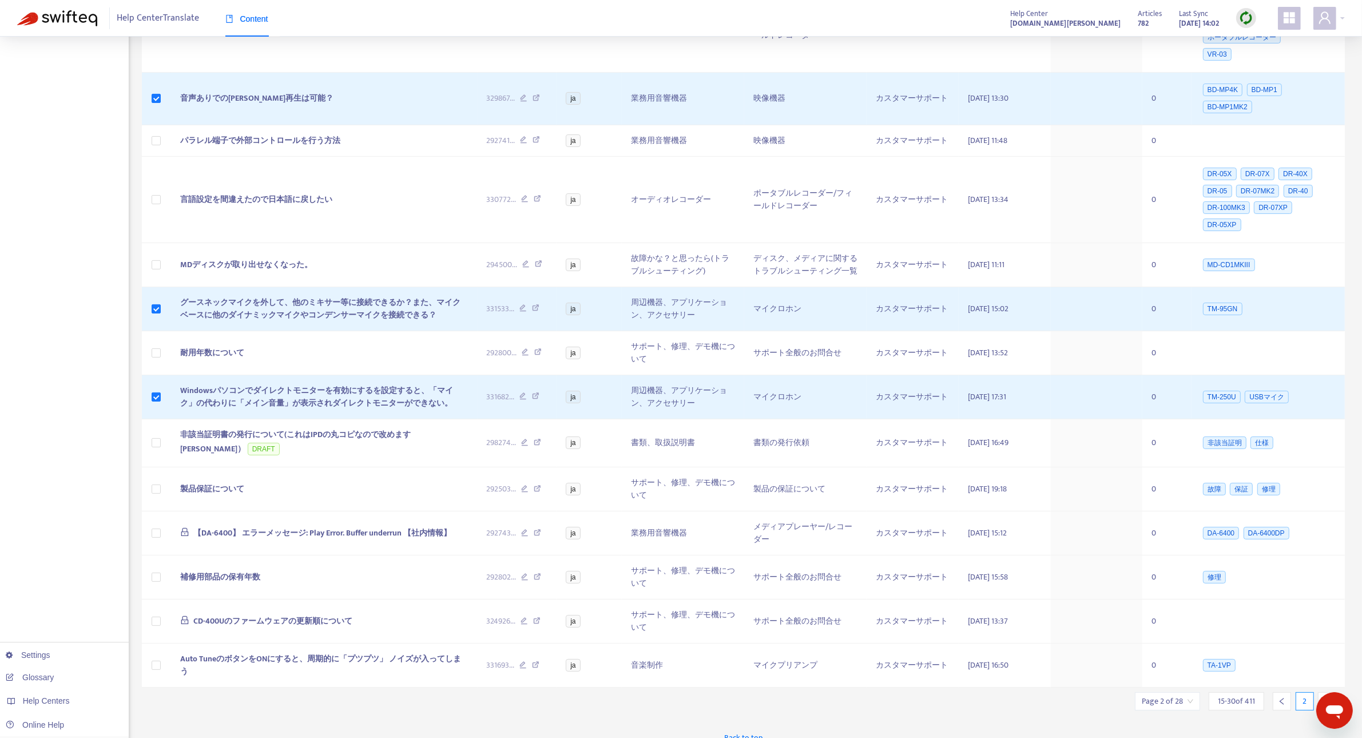
click at [1326, 697] on icon "right" at bounding box center [1327, 701] width 8 height 8
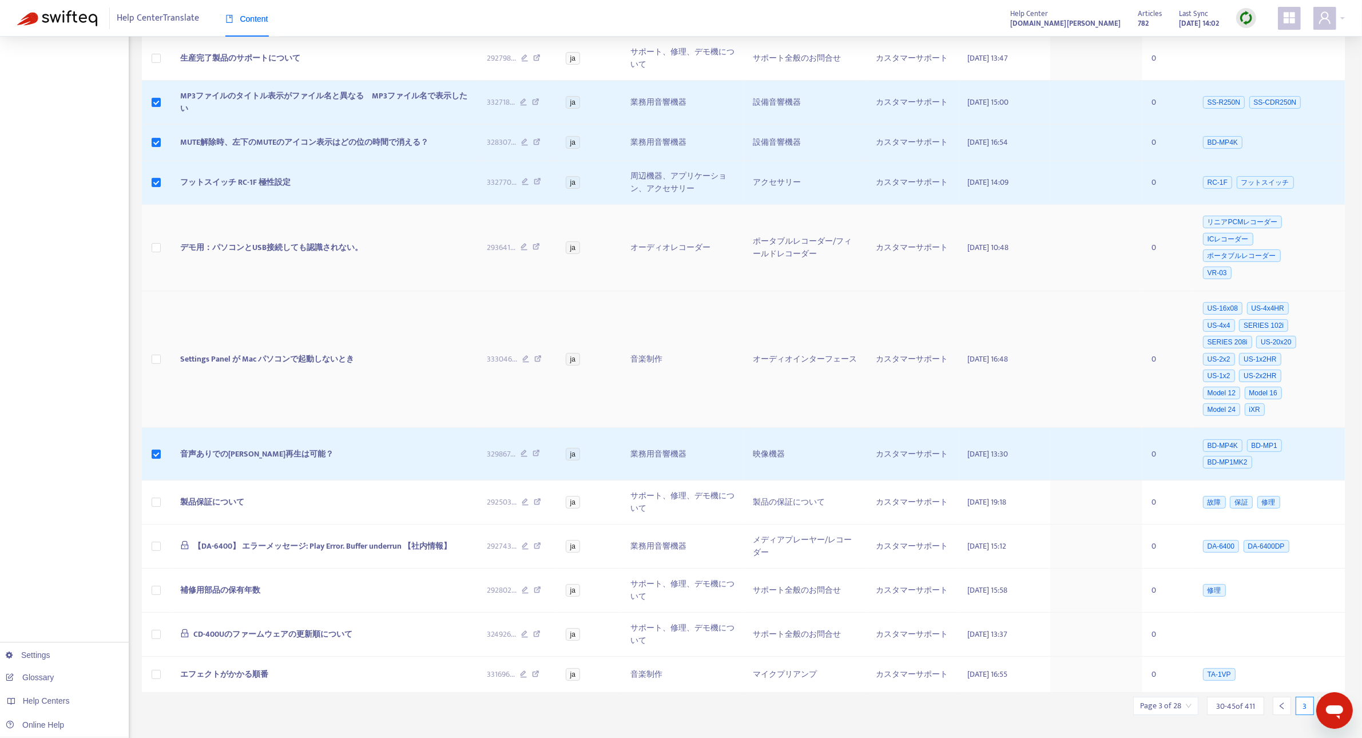
scroll to position [378, 0]
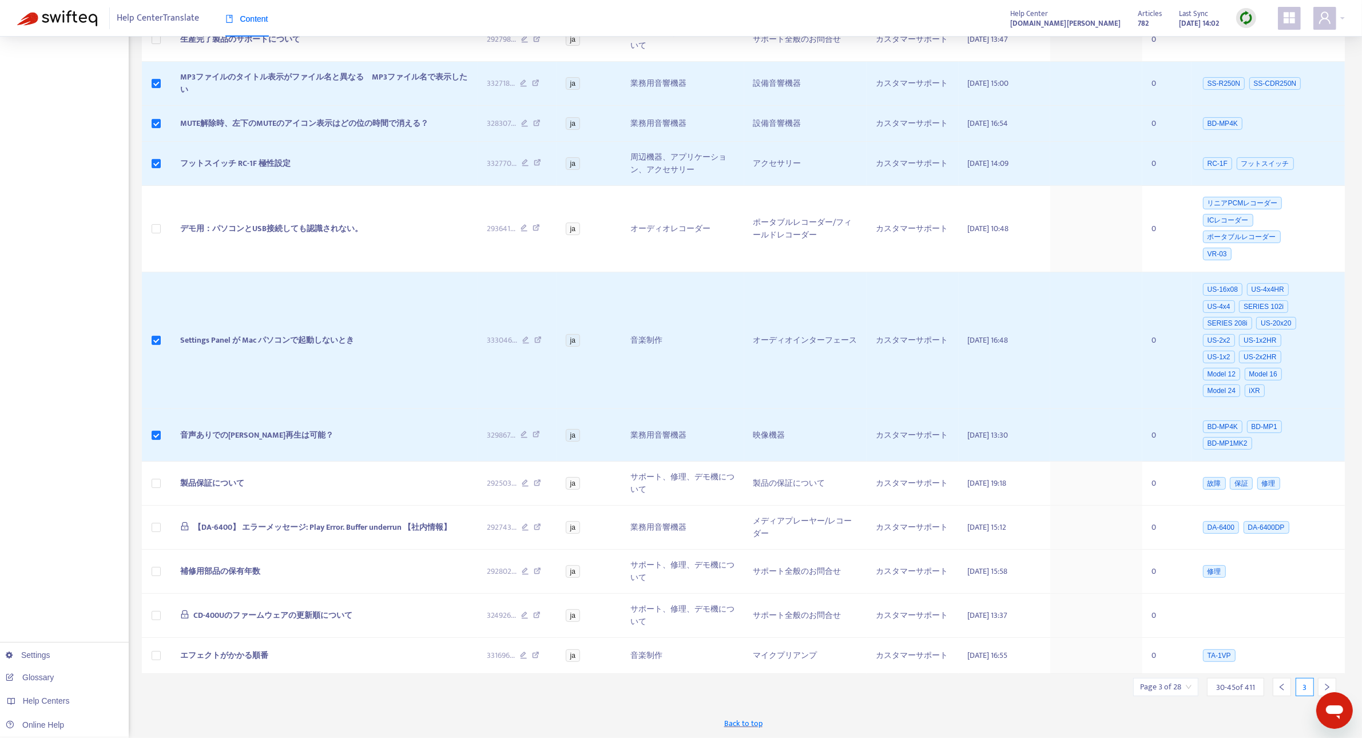
click at [1325, 684] on icon "right" at bounding box center [1327, 687] width 8 height 8
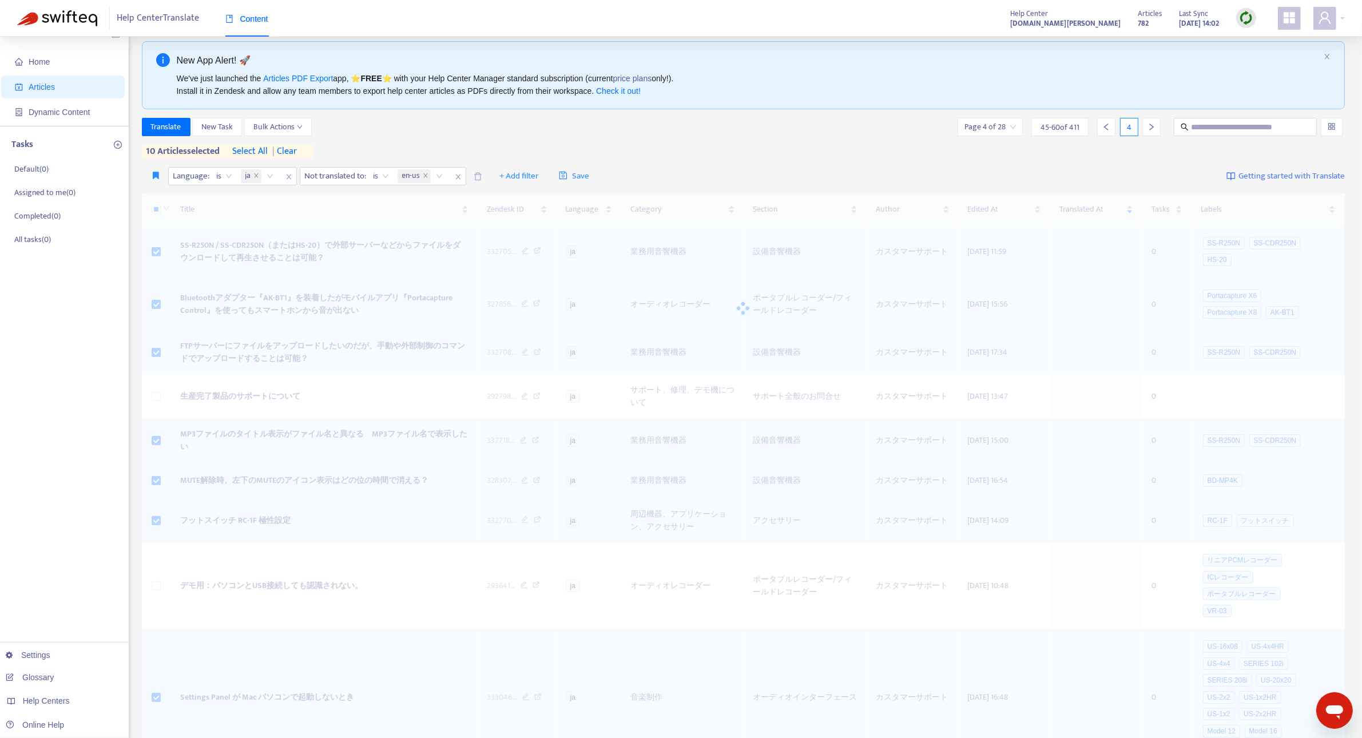
scroll to position [4, 0]
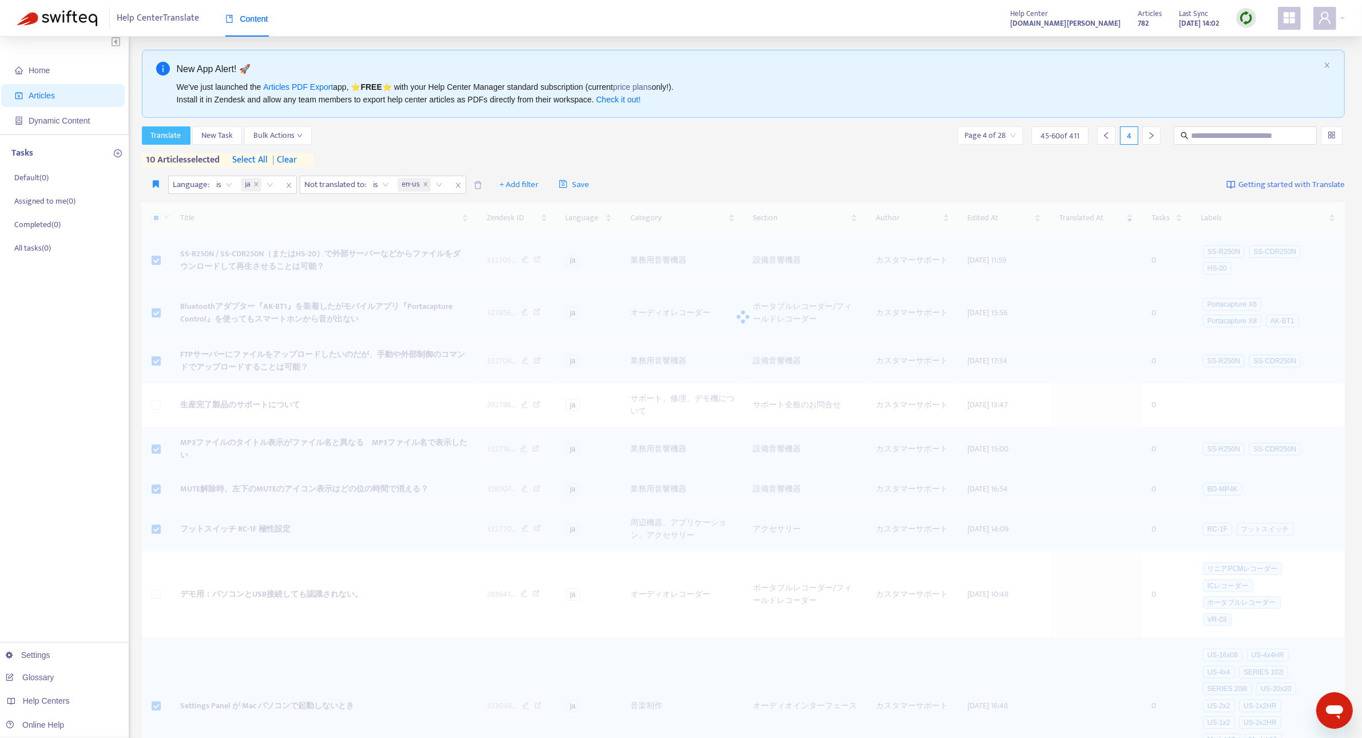
click at [166, 133] on span "Translate" at bounding box center [166, 135] width 30 height 13
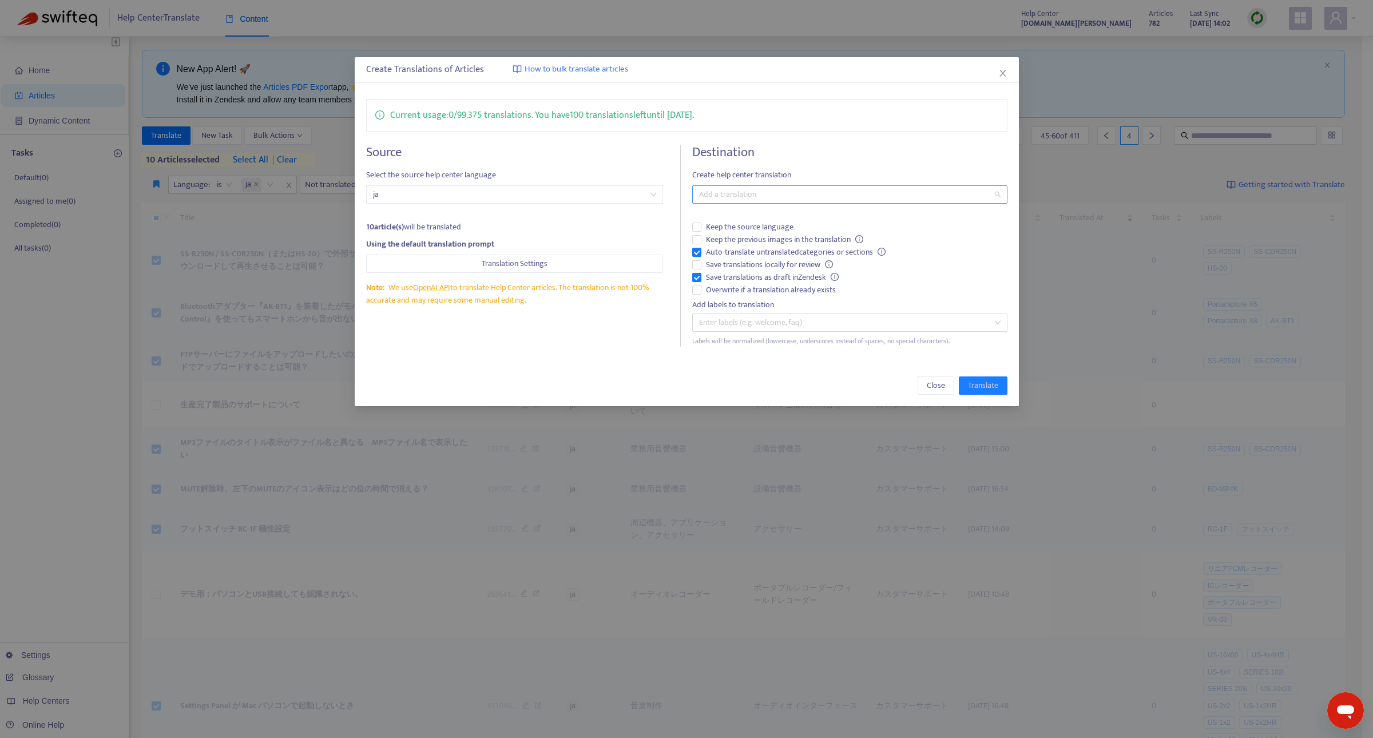
click at [714, 195] on div at bounding box center [844, 195] width 298 height 14
click at [739, 235] on div "English (USA) ( en-us )" at bounding box center [849, 237] width 296 height 13
click at [896, 145] on h4 "Destination" at bounding box center [849, 152] width 315 height 15
click at [977, 384] on span "Translate" at bounding box center [983, 385] width 30 height 13
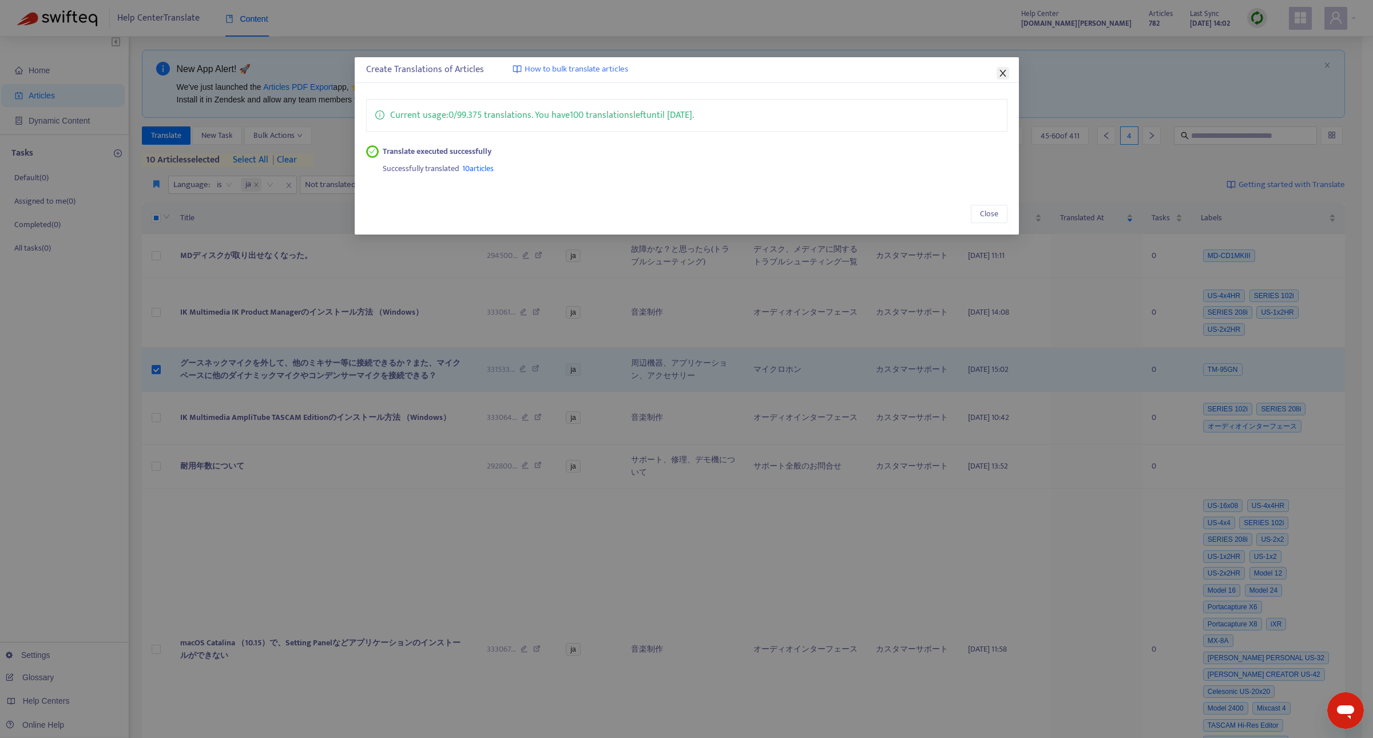
click at [1002, 75] on icon "close" at bounding box center [1002, 73] width 9 height 9
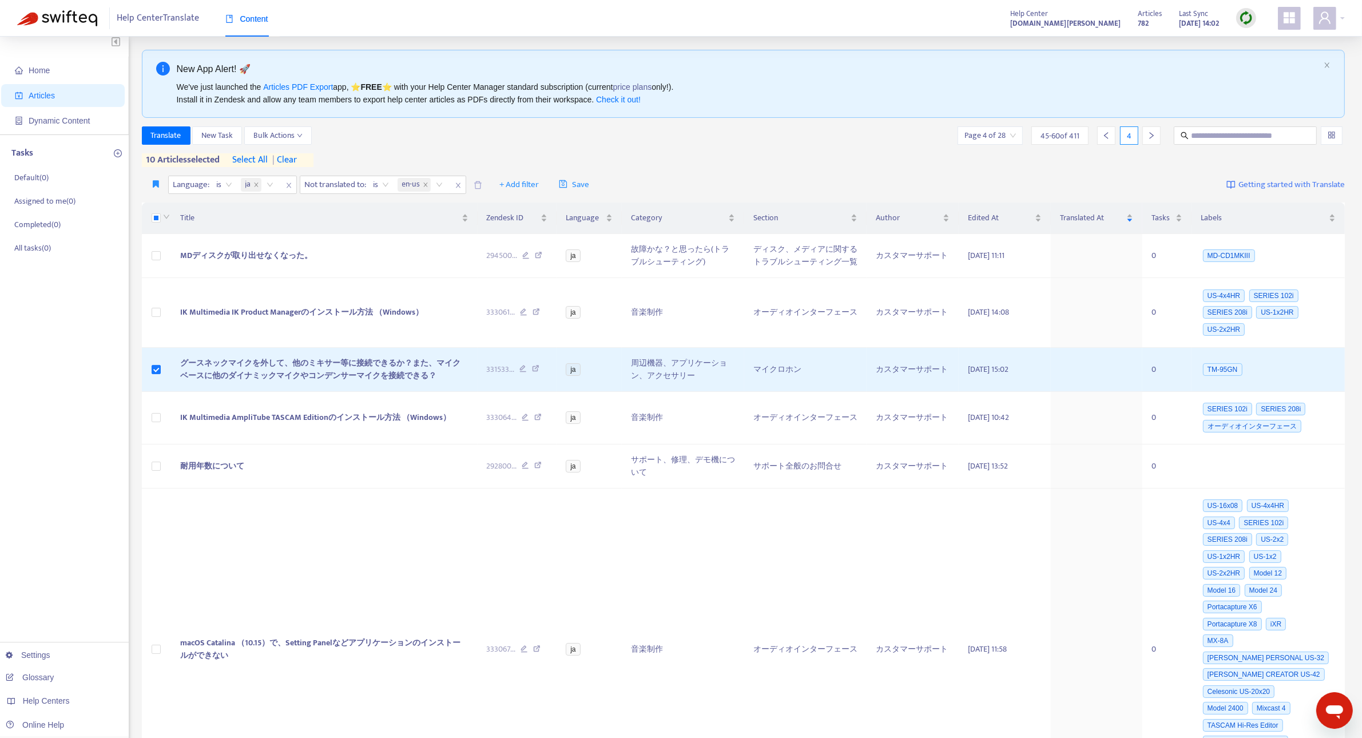
click at [1247, 20] on img at bounding box center [1246, 18] width 14 height 14
click at [1265, 58] on link "Full Sync" at bounding box center [1266, 59] width 41 height 13
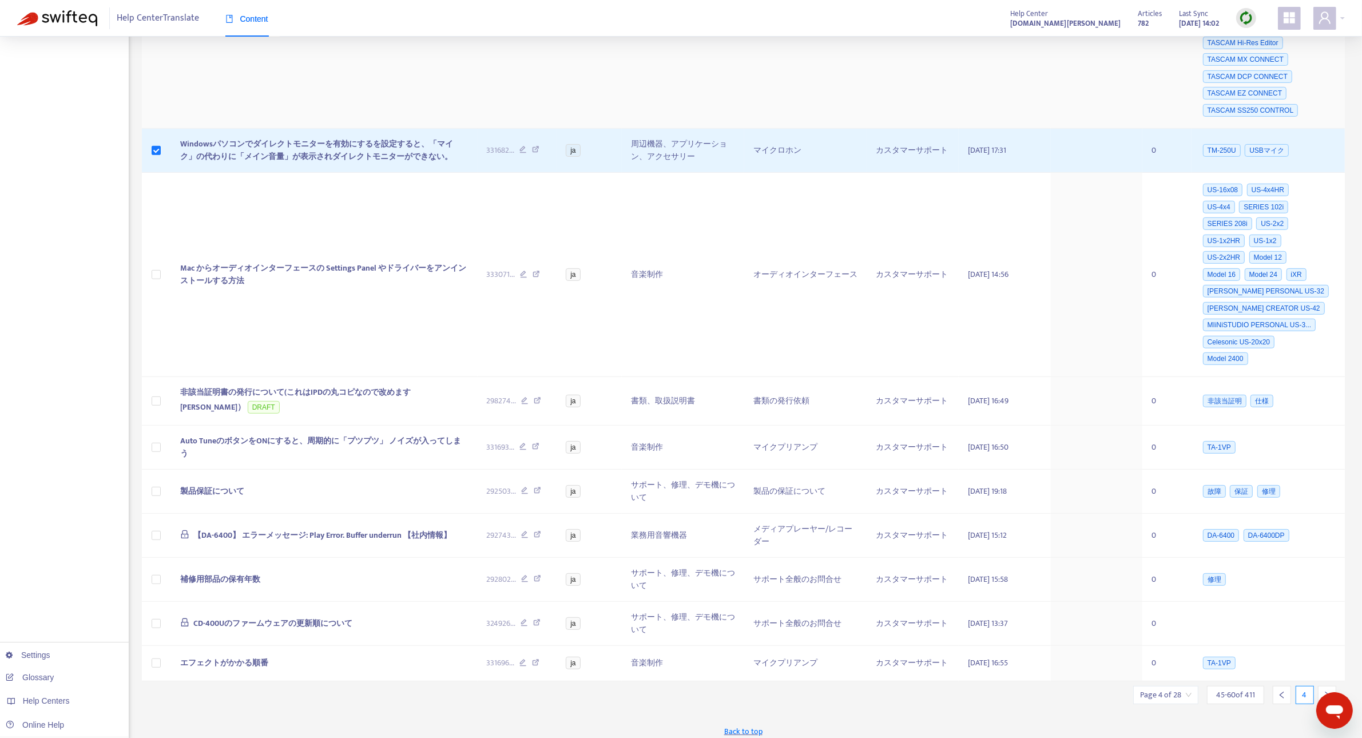
scroll to position [0, 0]
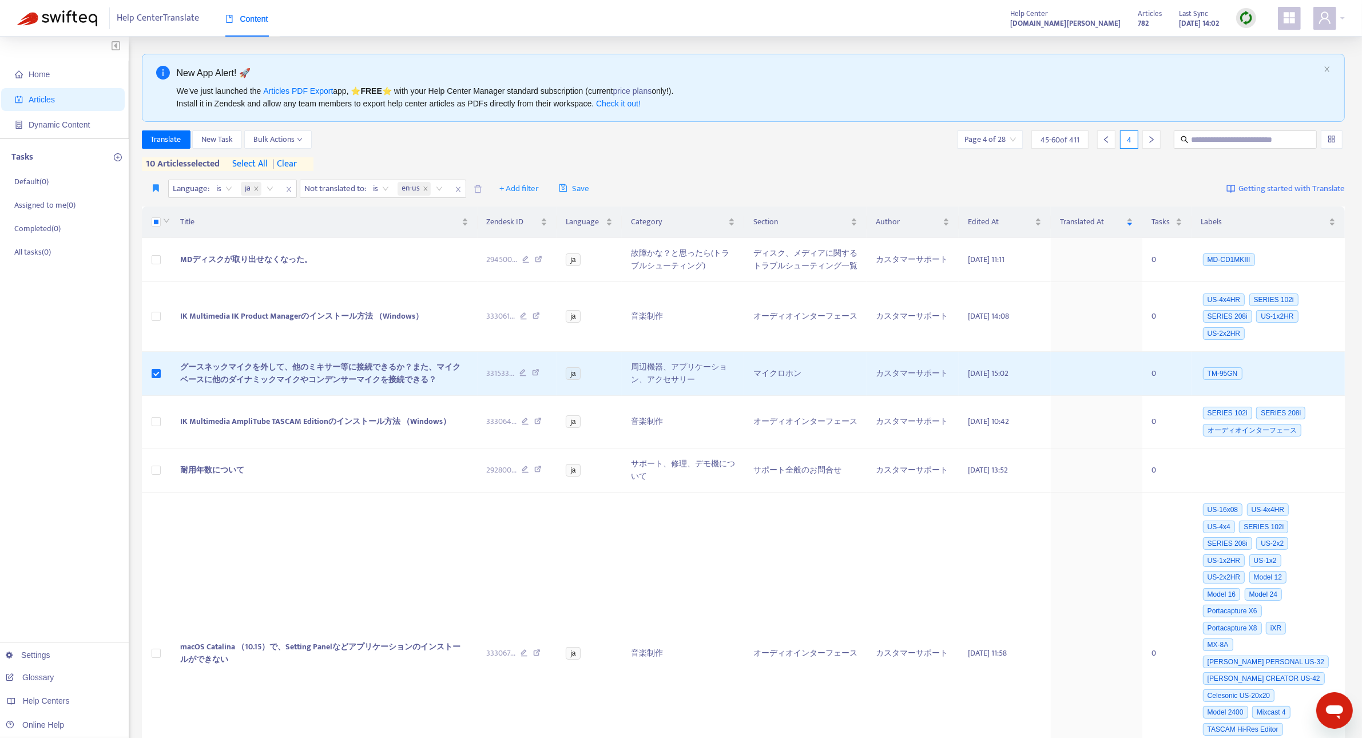
click at [1240, 25] on img at bounding box center [1246, 18] width 14 height 14
